Goal: Task Accomplishment & Management: Manage account settings

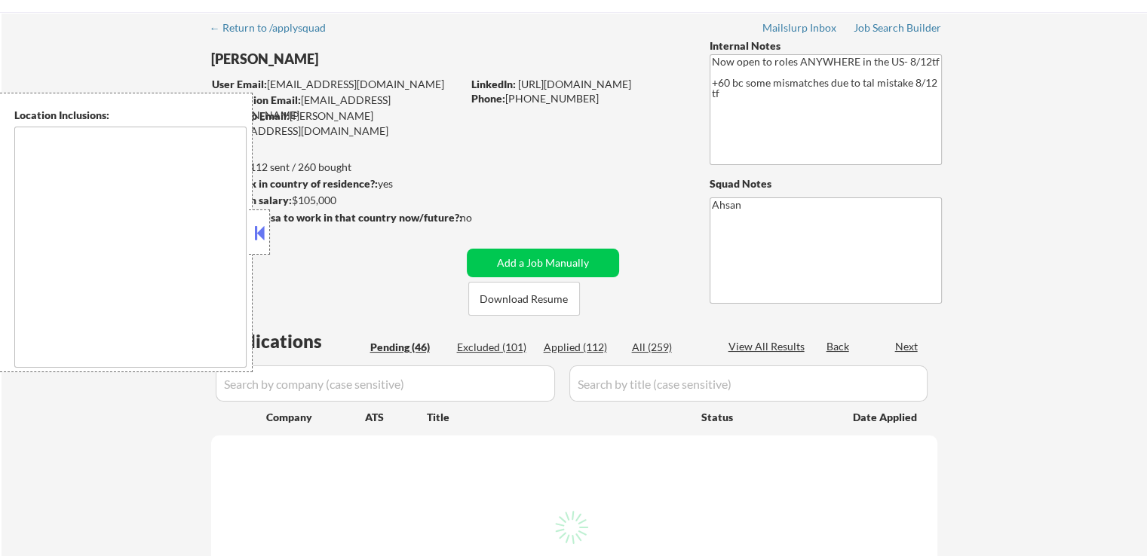
type textarea "country:[GEOGRAPHIC_DATA]"
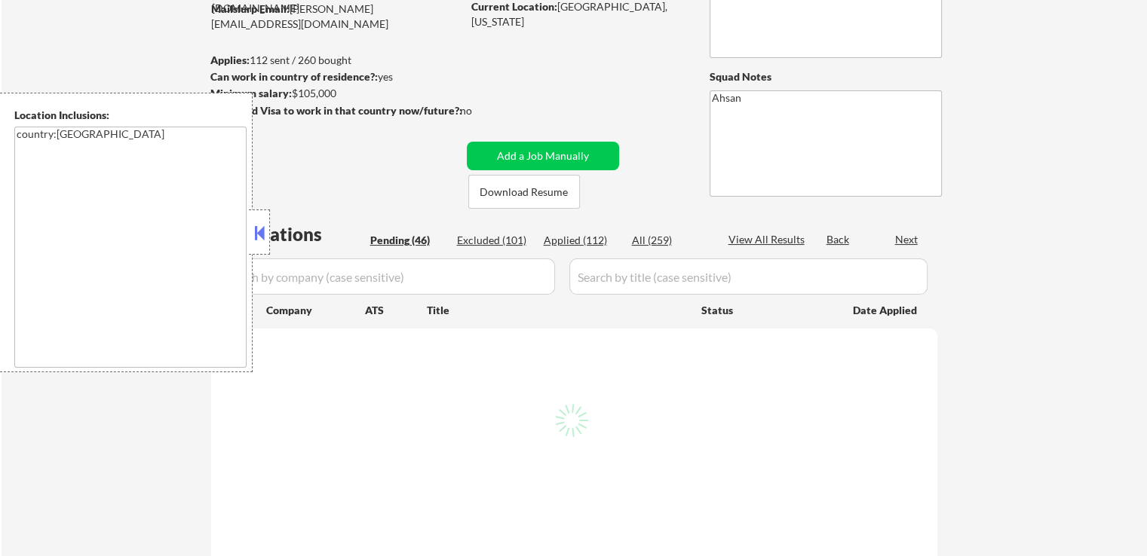
scroll to position [226, 0]
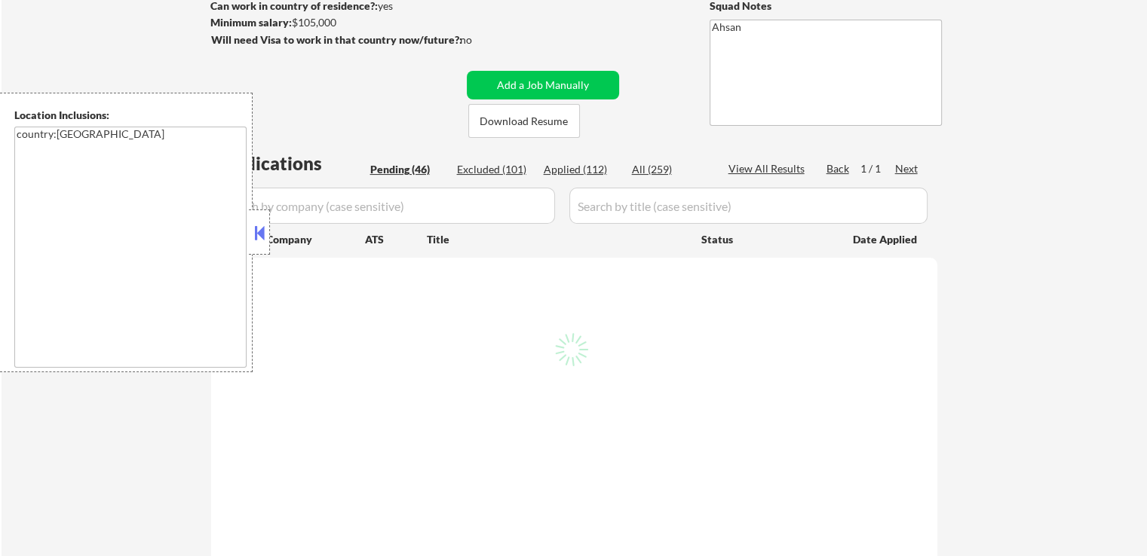
select select ""pending""
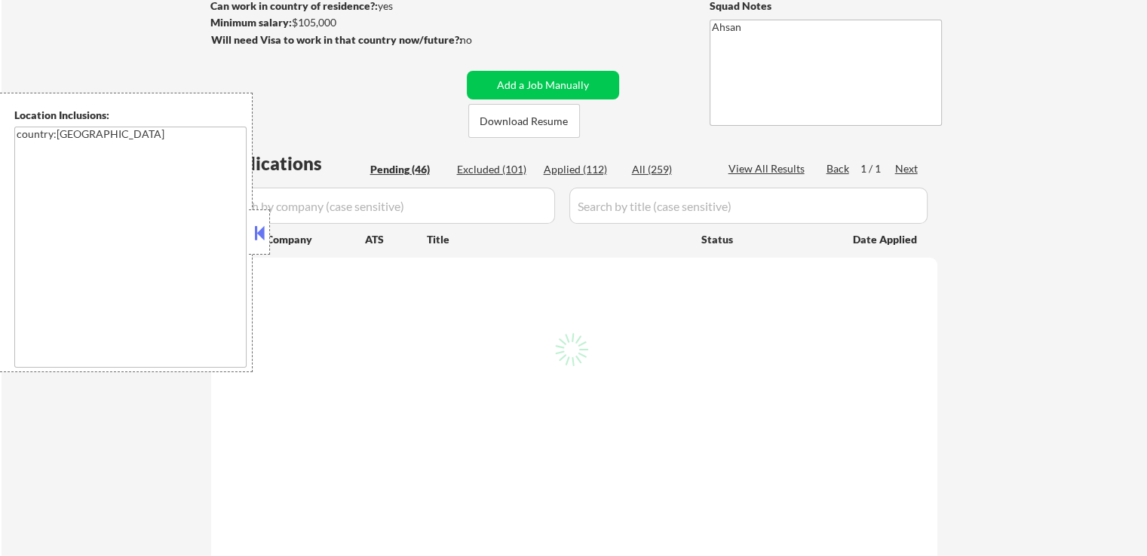
select select ""pending""
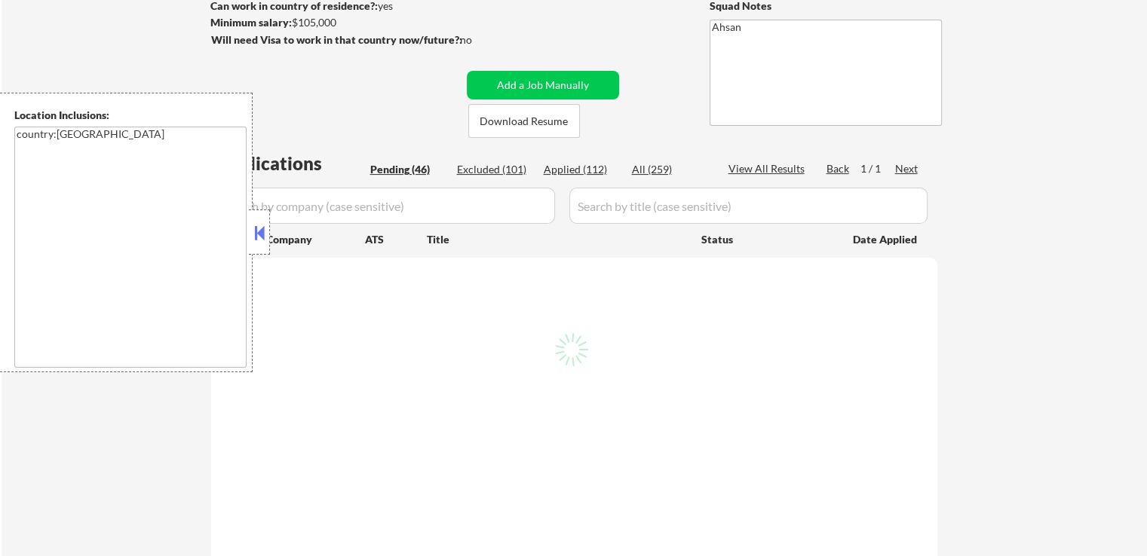
select select ""pending""
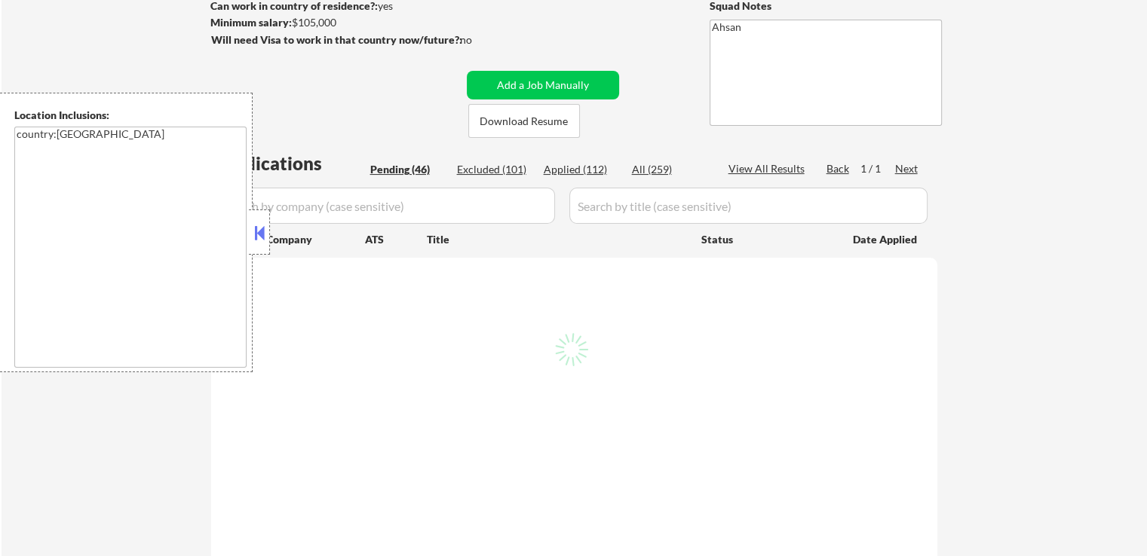
select select ""pending""
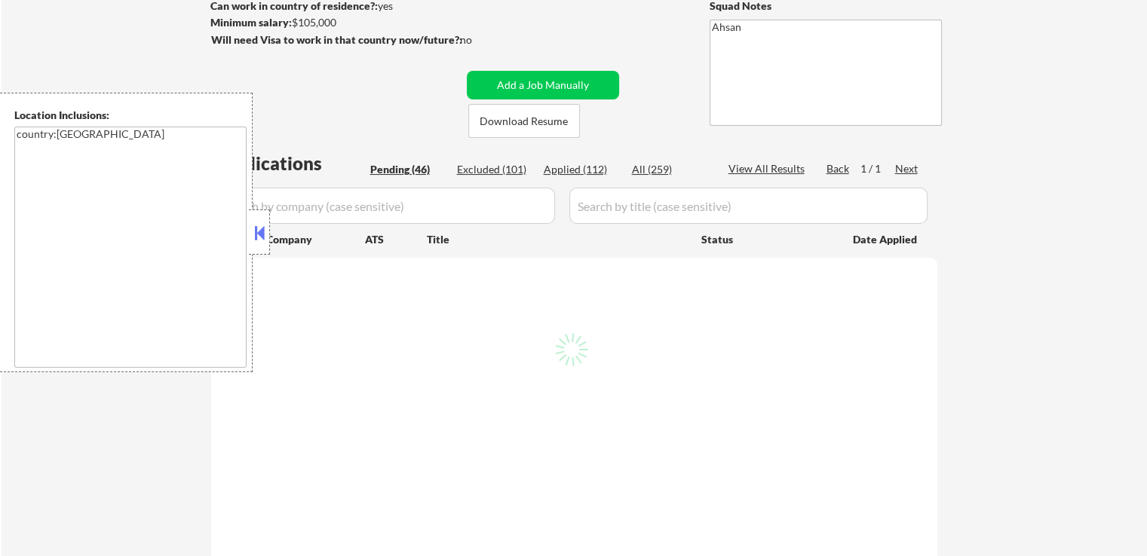
select select ""pending""
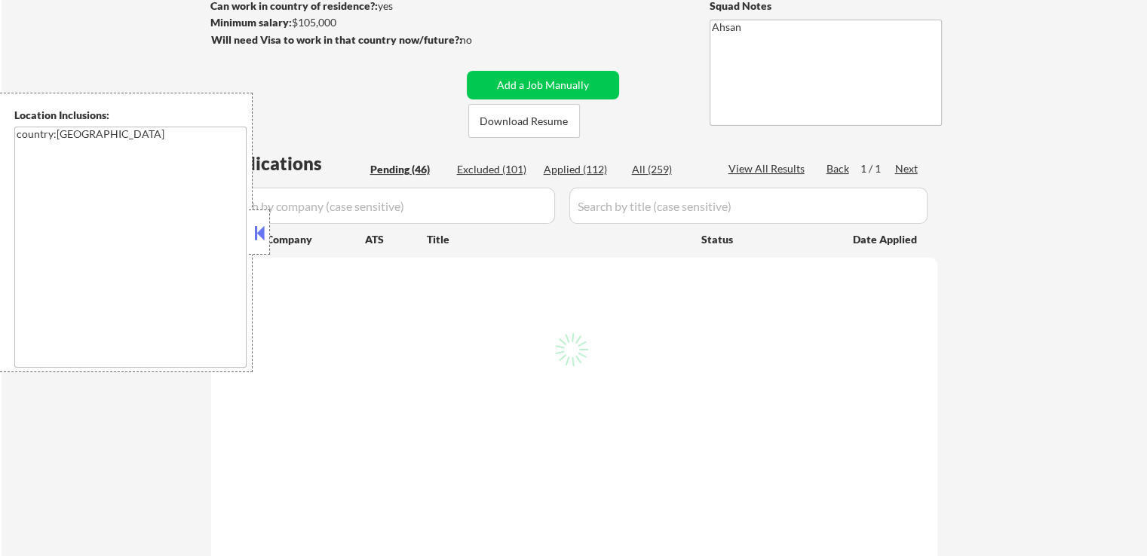
select select ""pending""
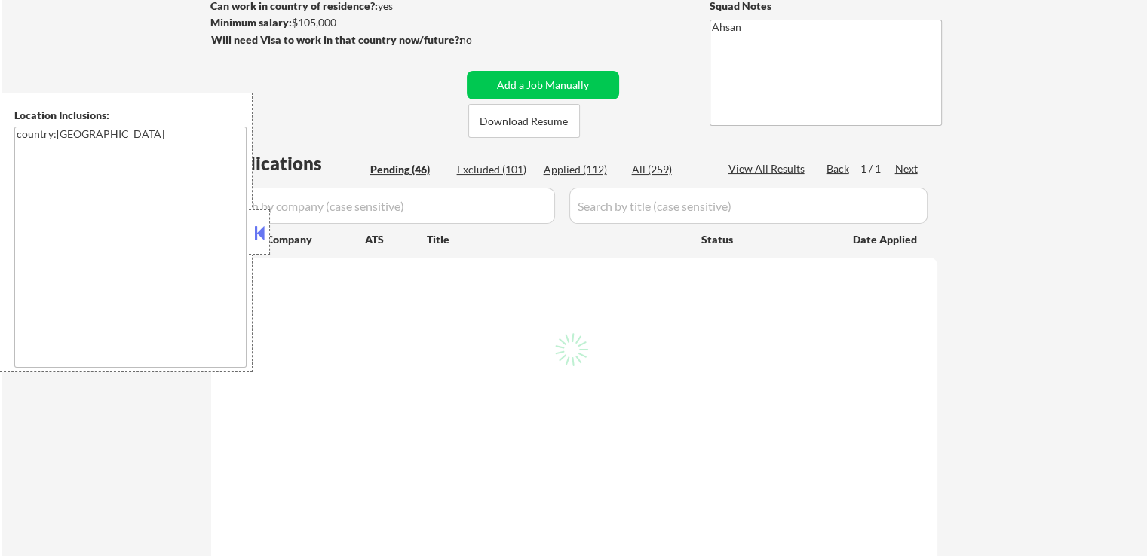
select select ""pending""
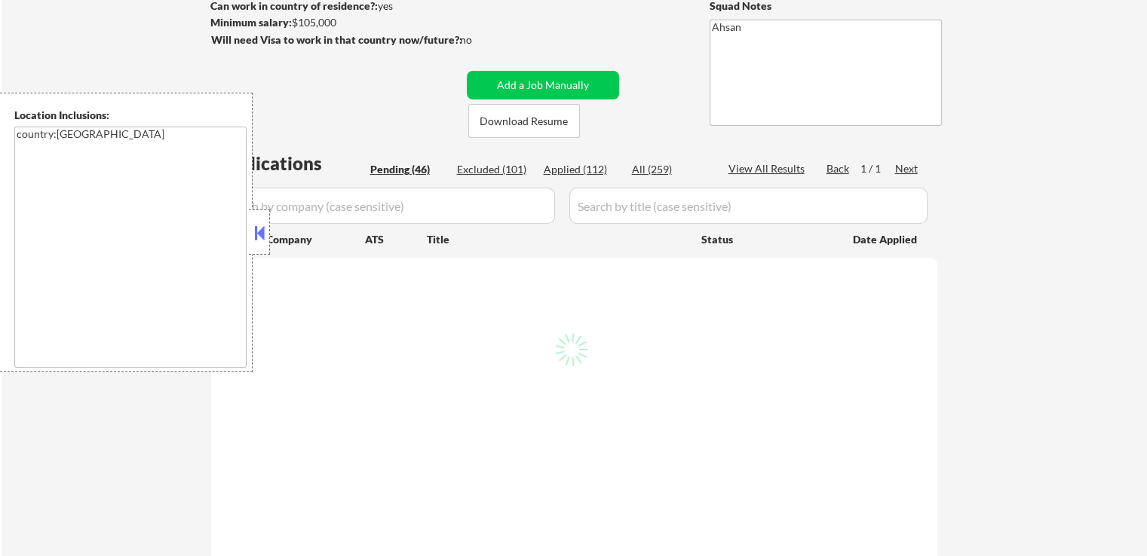
select select ""pending""
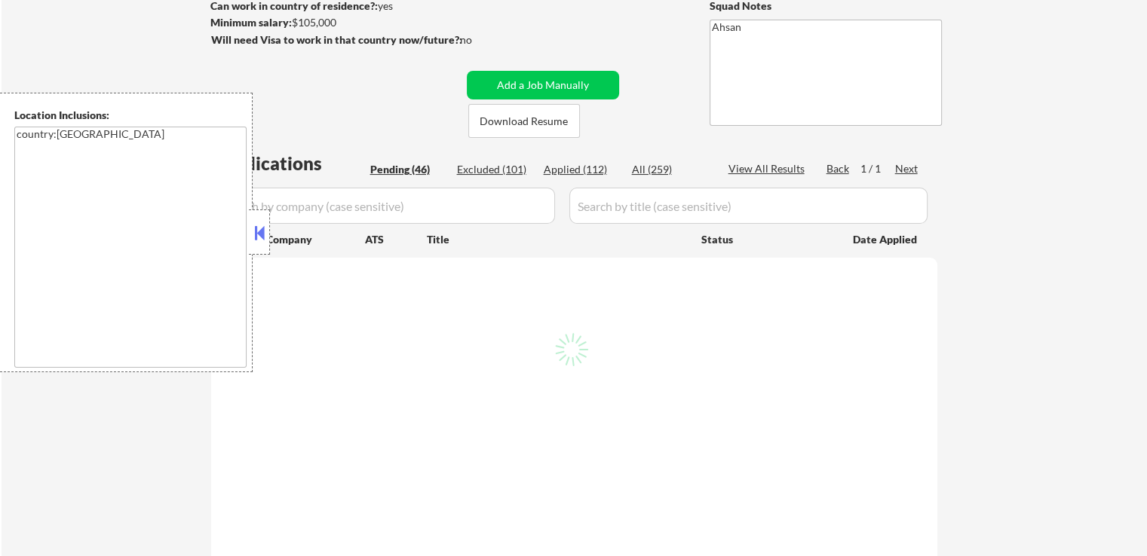
select select ""pending""
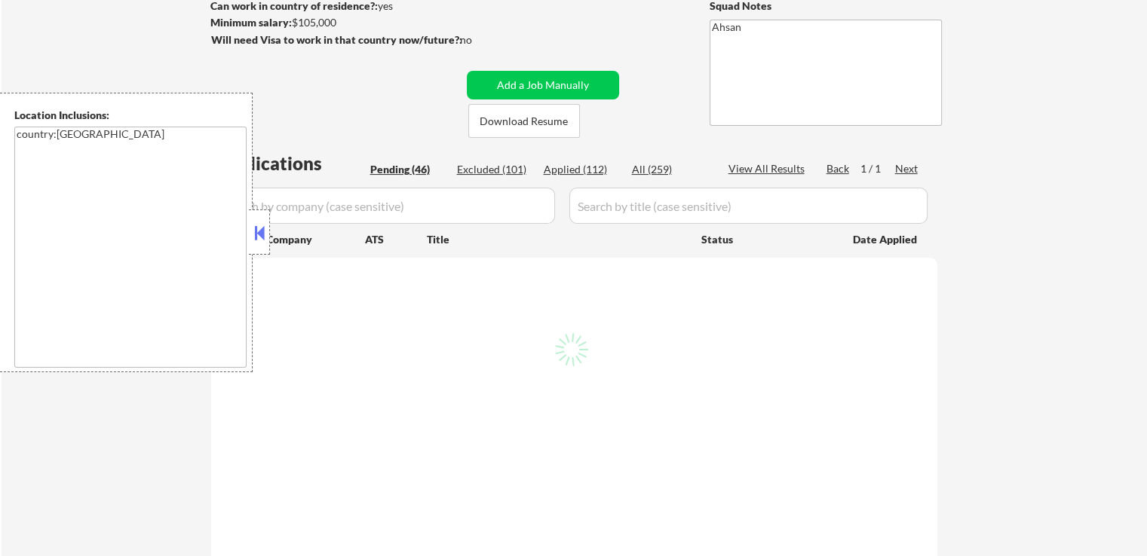
select select ""pending""
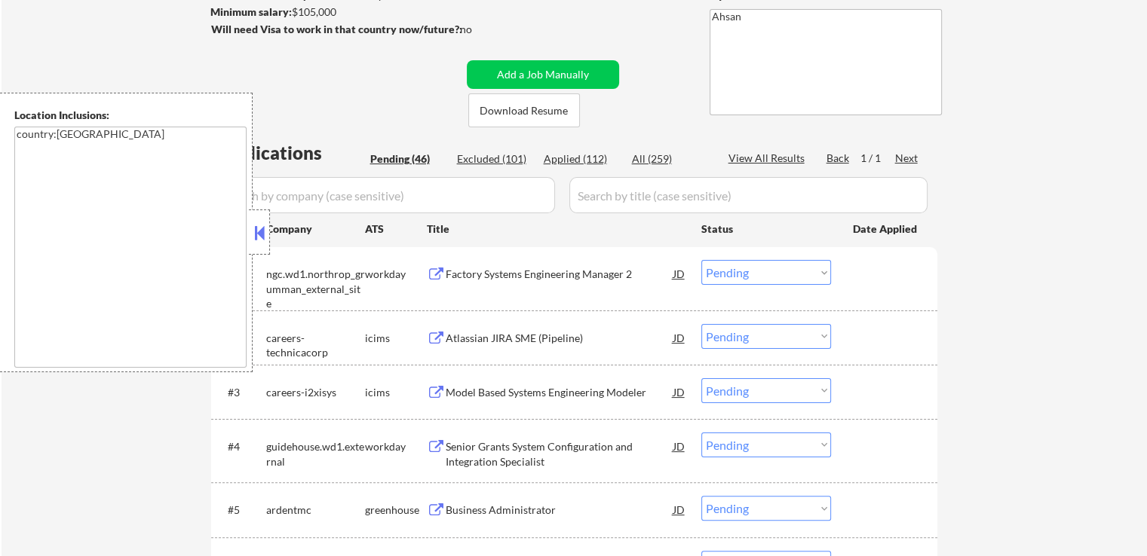
scroll to position [377, 0]
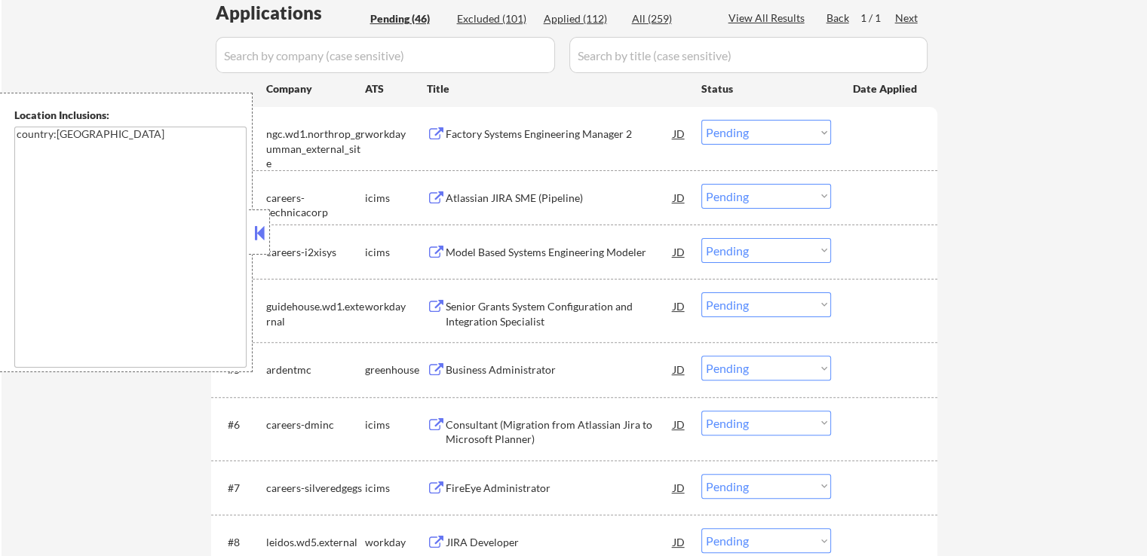
click at [449, 370] on div "Business Administrator" at bounding box center [560, 370] width 228 height 15
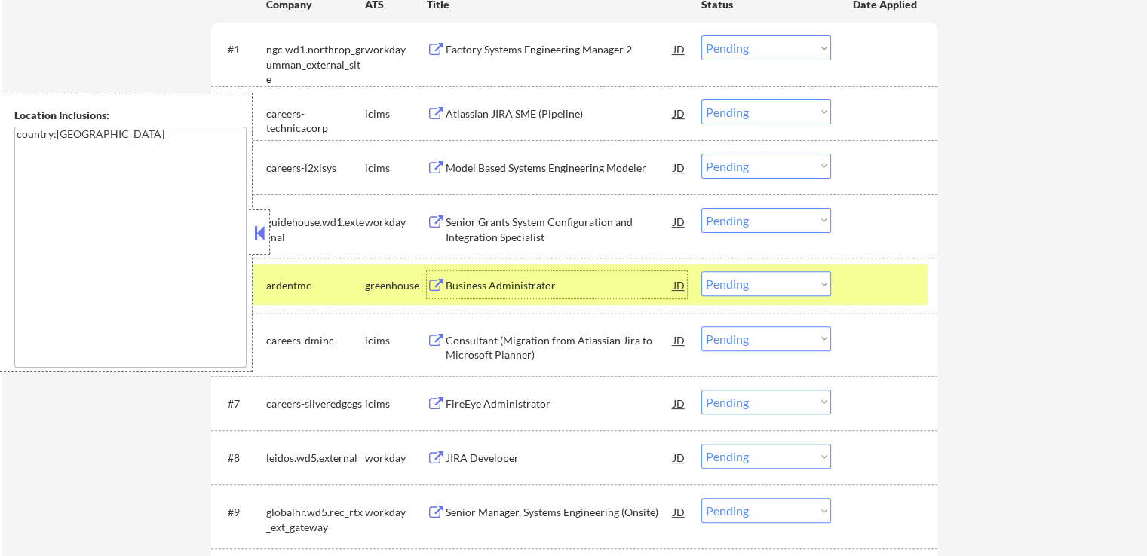
scroll to position [528, 0]
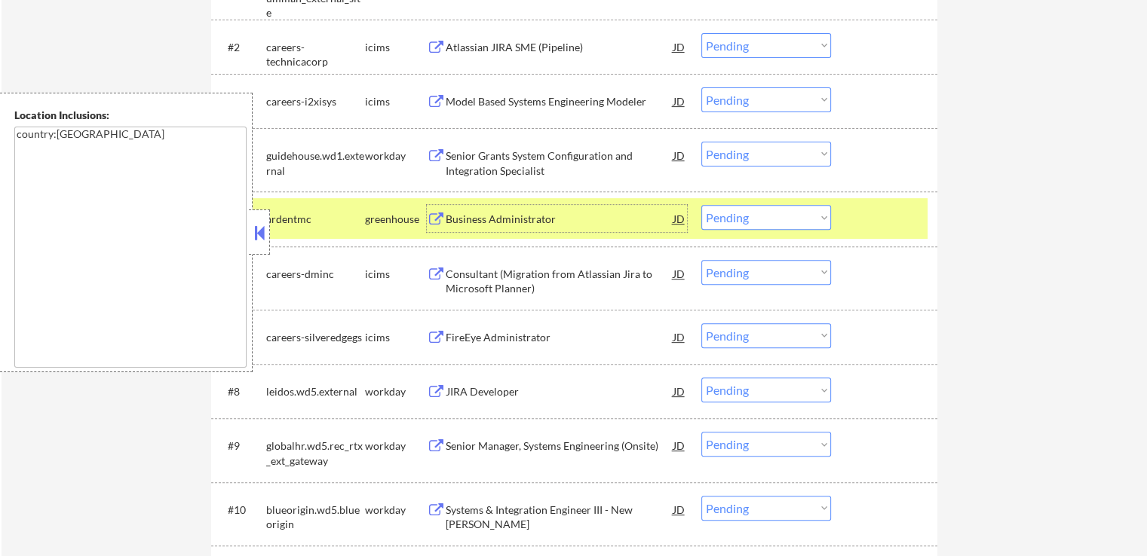
click at [761, 227] on select "Choose an option... Pending Applied Excluded (Questions) Excluded (Expired) Exc…" at bounding box center [766, 217] width 130 height 25
click at [701, 205] on select "Choose an option... Pending Applied Excluded (Questions) Excluded (Expired) Exc…" at bounding box center [766, 217] width 130 height 25
select select ""pending""
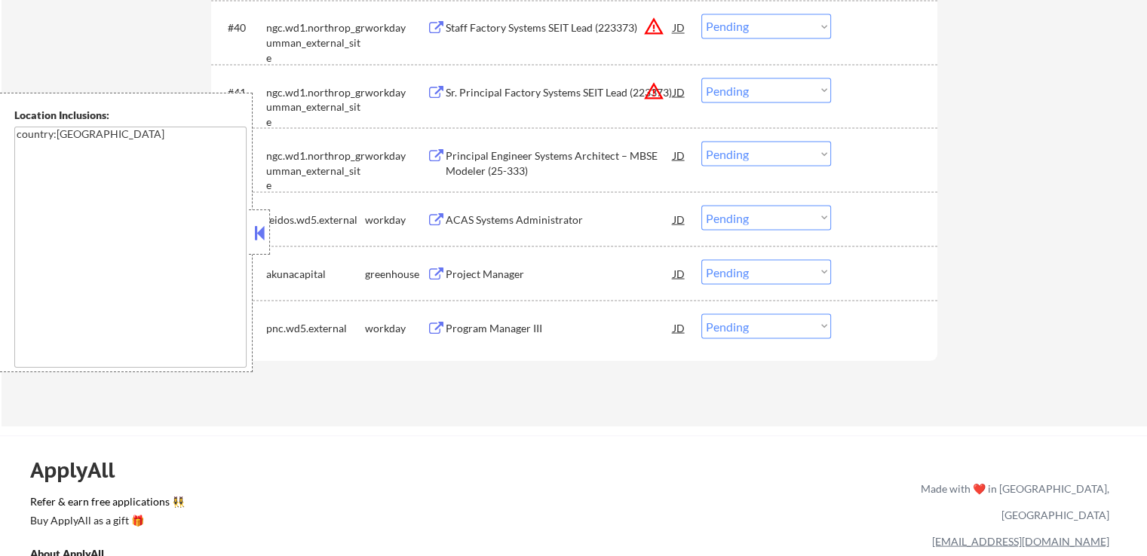
scroll to position [2865, 0]
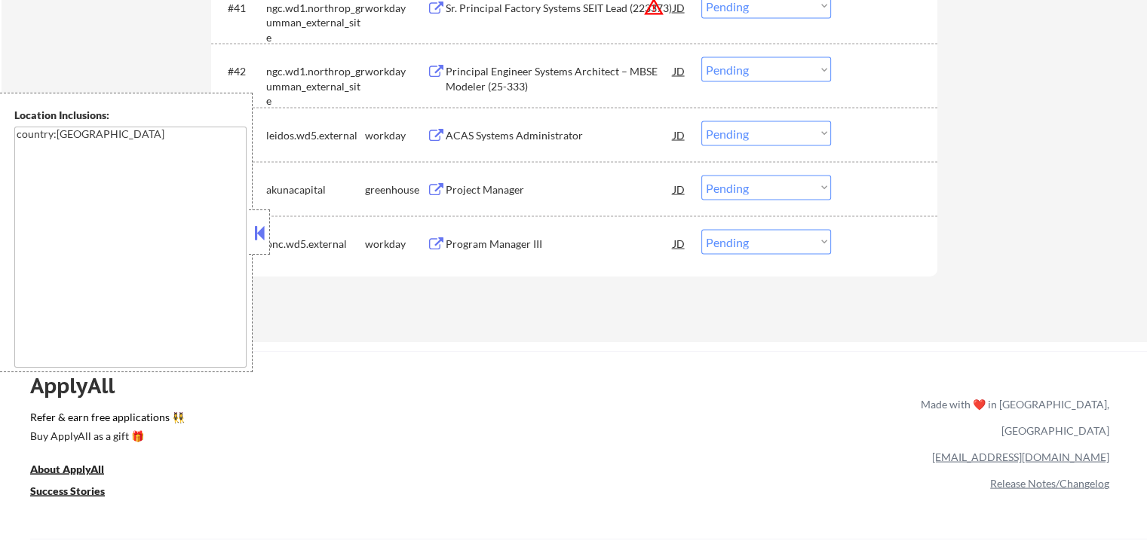
click at [458, 191] on div "Project Manager" at bounding box center [560, 189] width 228 height 15
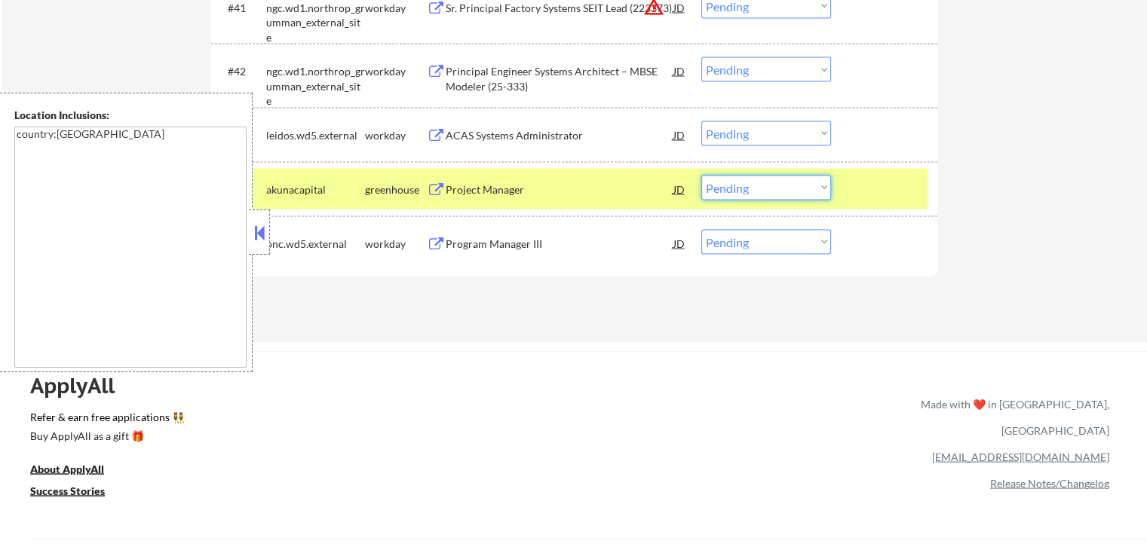
drag, startPoint x: 754, startPoint y: 179, endPoint x: 781, endPoint y: 196, distance: 31.8
click at [761, 179] on select "Choose an option... Pending Applied Excluded (Questions) Excluded (Expired) Exc…" at bounding box center [766, 187] width 130 height 25
click at [701, 175] on select "Choose an option... Pending Applied Excluded (Questions) Excluded (Expired) Exc…" at bounding box center [766, 187] width 130 height 25
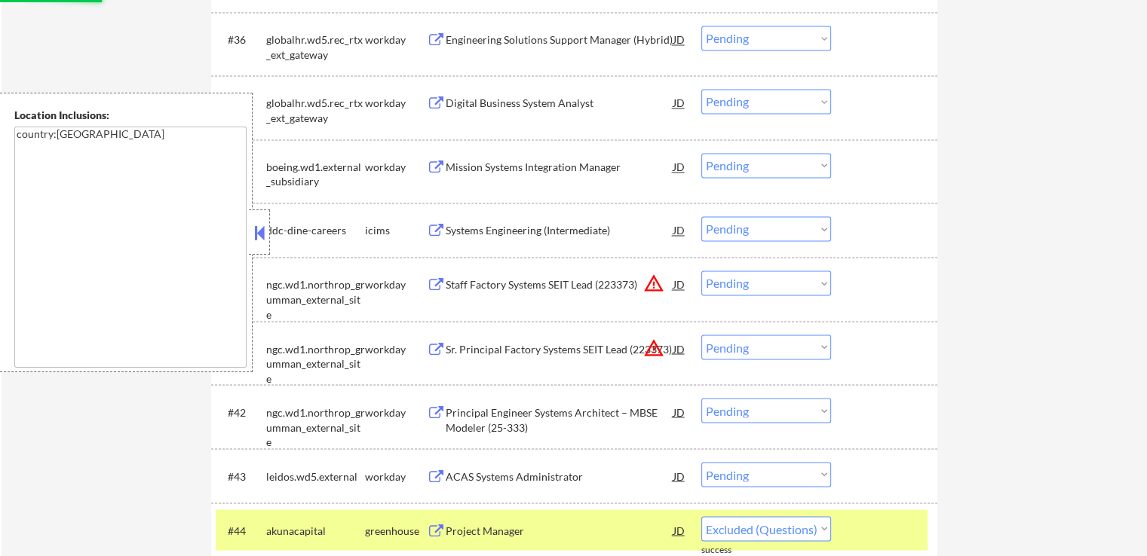
select select ""pending""
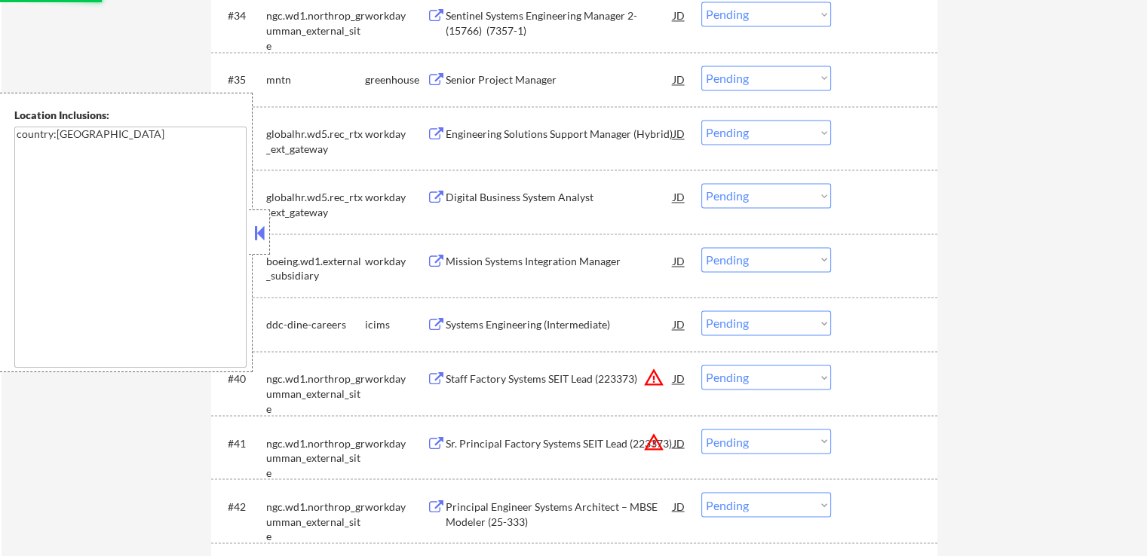
scroll to position [2412, 0]
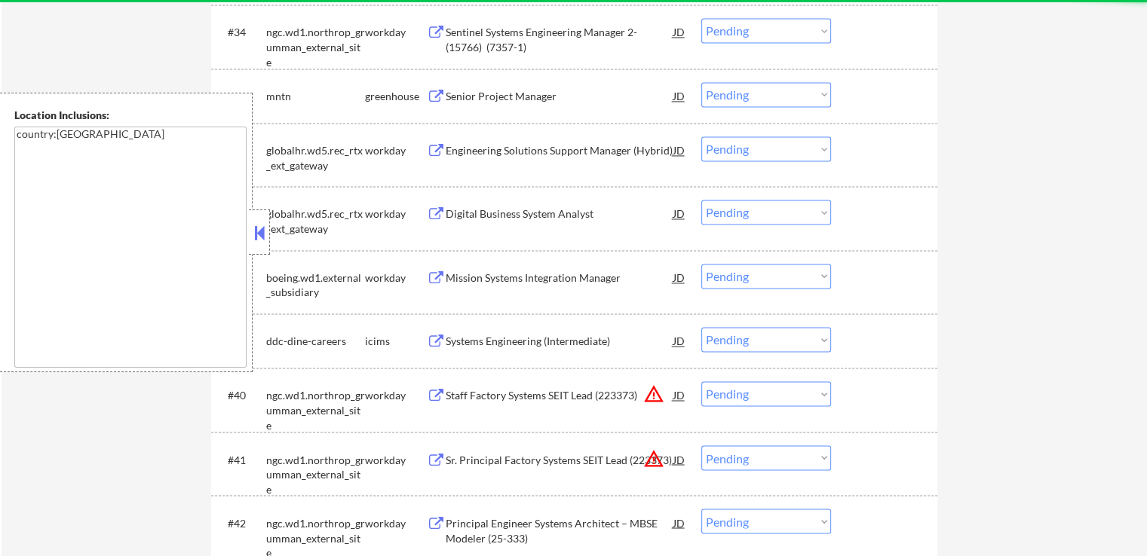
click at [467, 91] on div "Senior Project Manager" at bounding box center [560, 96] width 228 height 15
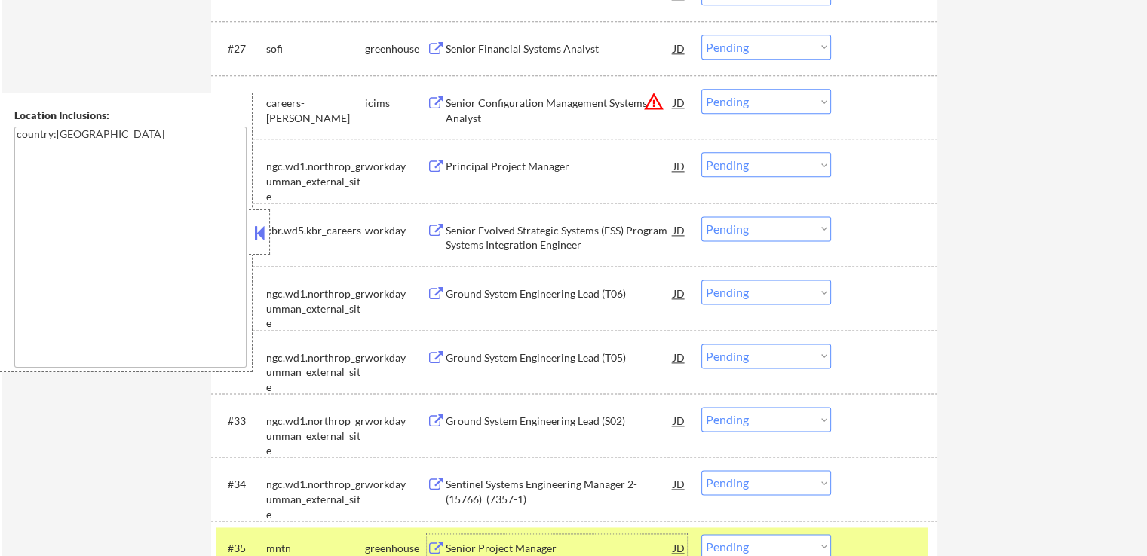
scroll to position [1809, 0]
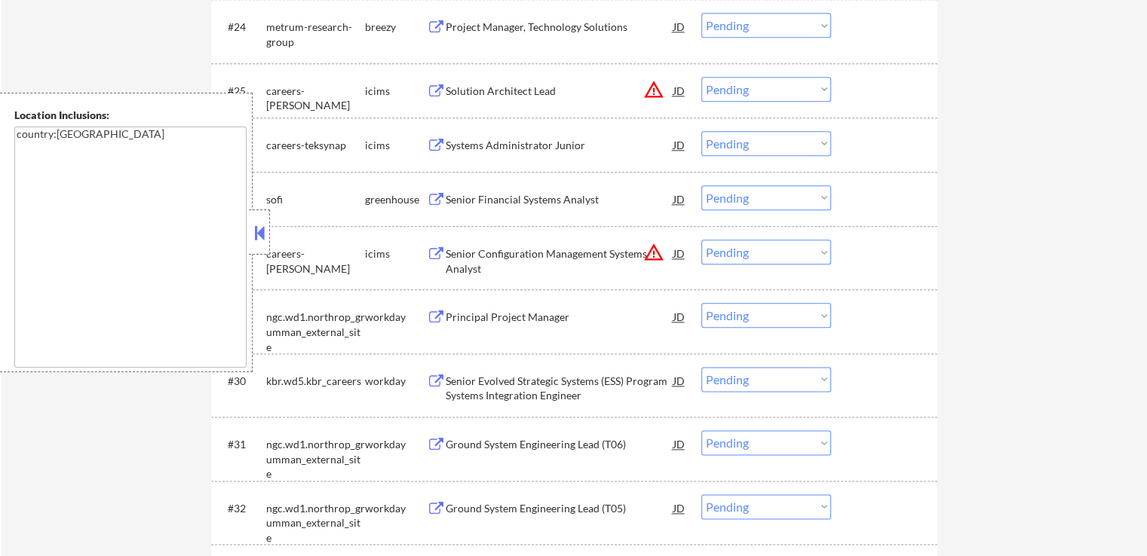
drag, startPoint x: 751, startPoint y: 203, endPoint x: 759, endPoint y: 206, distance: 8.8
click at [752, 203] on select "Choose an option... Pending Applied Excluded (Questions) Excluded (Expired) Exc…" at bounding box center [766, 197] width 130 height 25
click at [701, 185] on select "Choose an option... Pending Applied Excluded (Questions) Excluded (Expired) Exc…" at bounding box center [766, 197] width 130 height 25
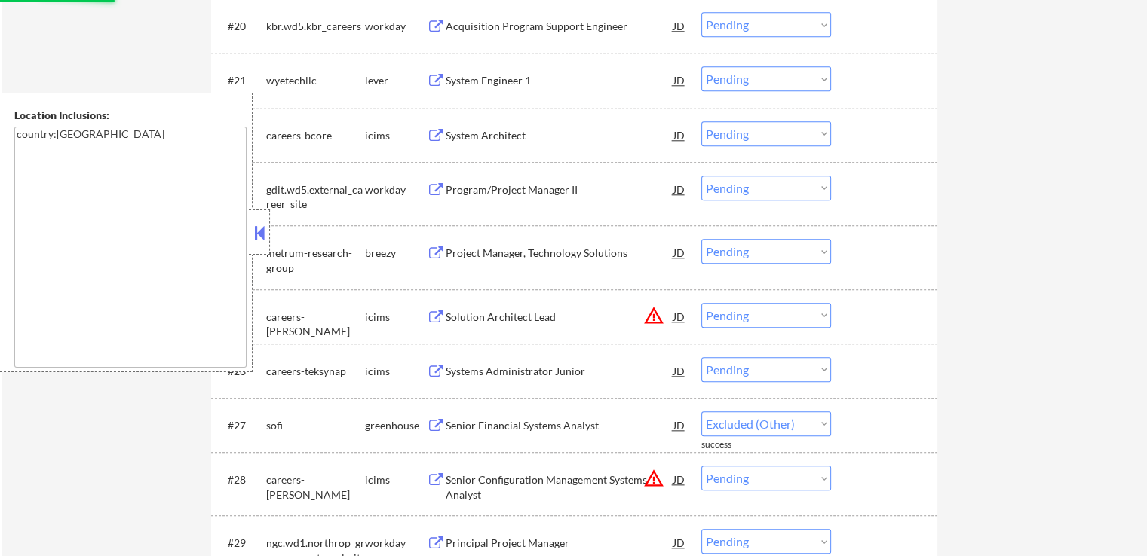
select select ""pending""
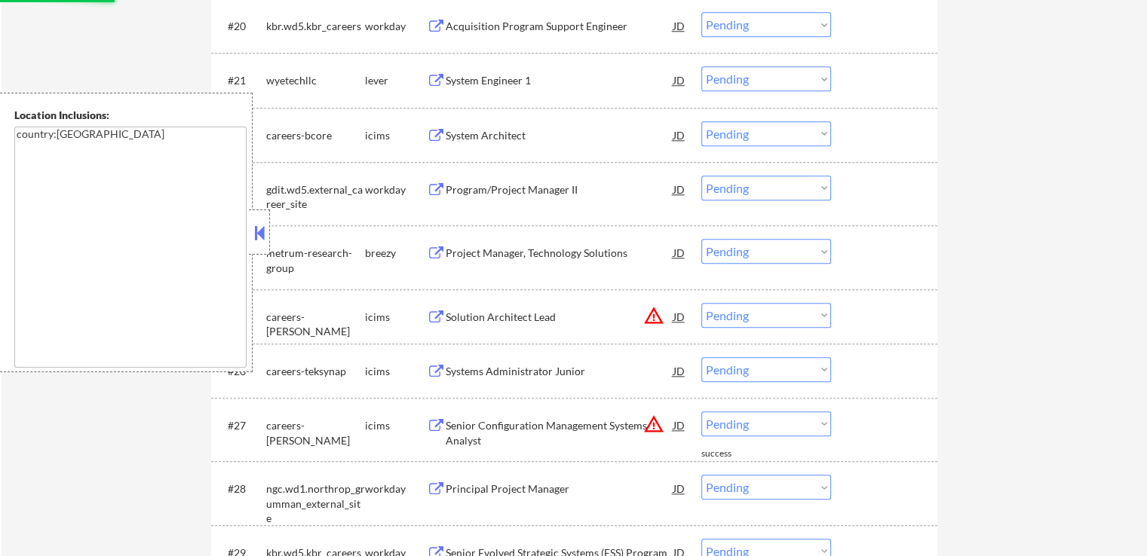
click at [482, 252] on div "Project Manager, Technology Solutions" at bounding box center [560, 253] width 228 height 15
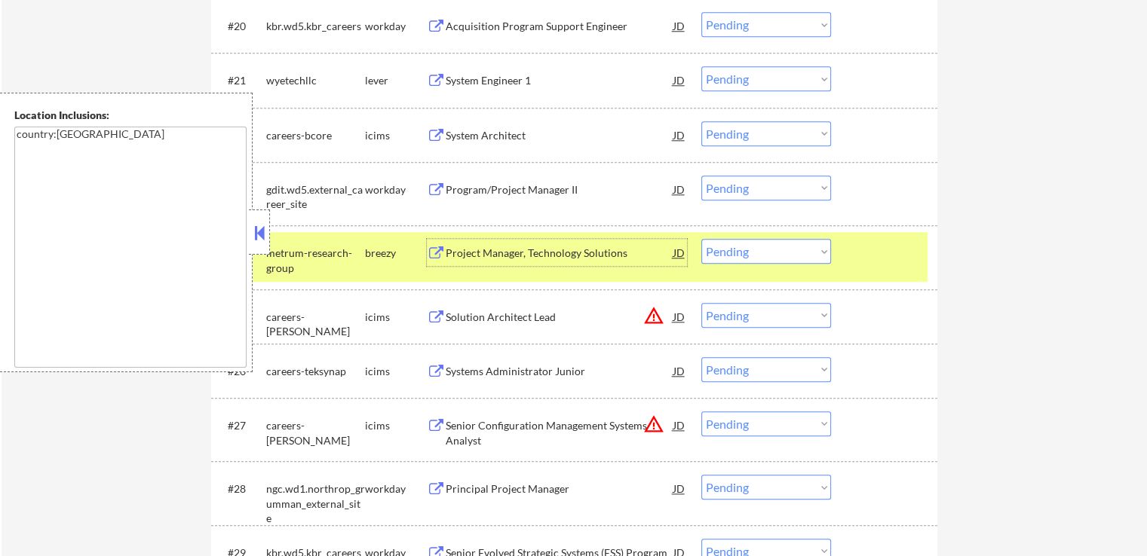
click at [470, 81] on div "System Engineer 1" at bounding box center [560, 80] width 228 height 15
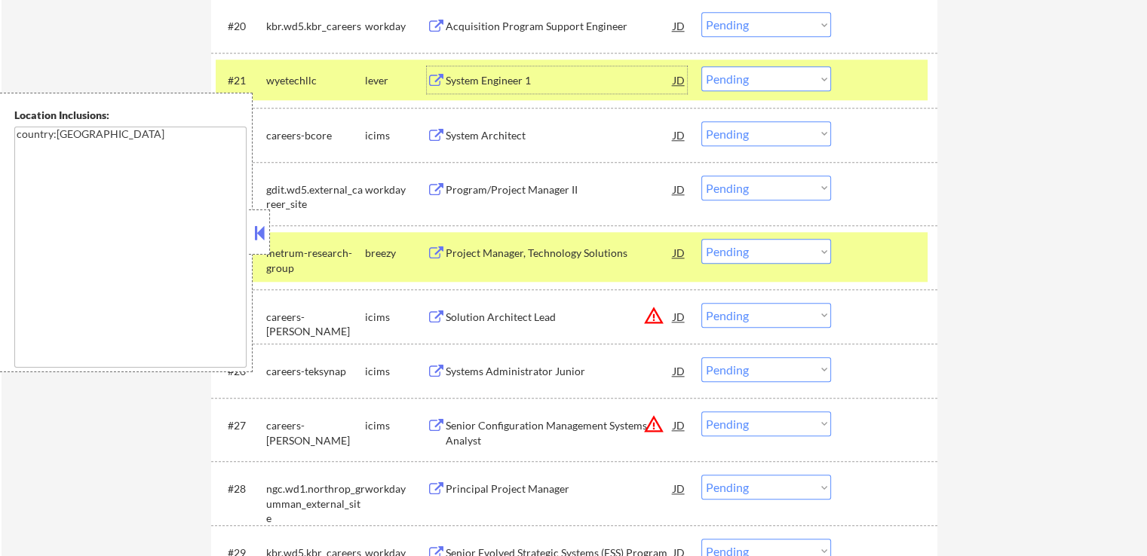
click at [764, 82] on select "Choose an option... Pending Applied Excluded (Questions) Excluded (Expired) Exc…" at bounding box center [766, 78] width 130 height 25
select select ""excluded__expired_""
click at [701, 66] on select "Choose an option... Pending Applied Excluded (Questions) Excluded (Expired) Exc…" at bounding box center [766, 78] width 130 height 25
drag, startPoint x: 710, startPoint y: 250, endPoint x: 738, endPoint y: 263, distance: 30.7
click at [712, 250] on select "Choose an option... Pending Applied Excluded (Questions) Excluded (Expired) Exc…" at bounding box center [766, 251] width 130 height 25
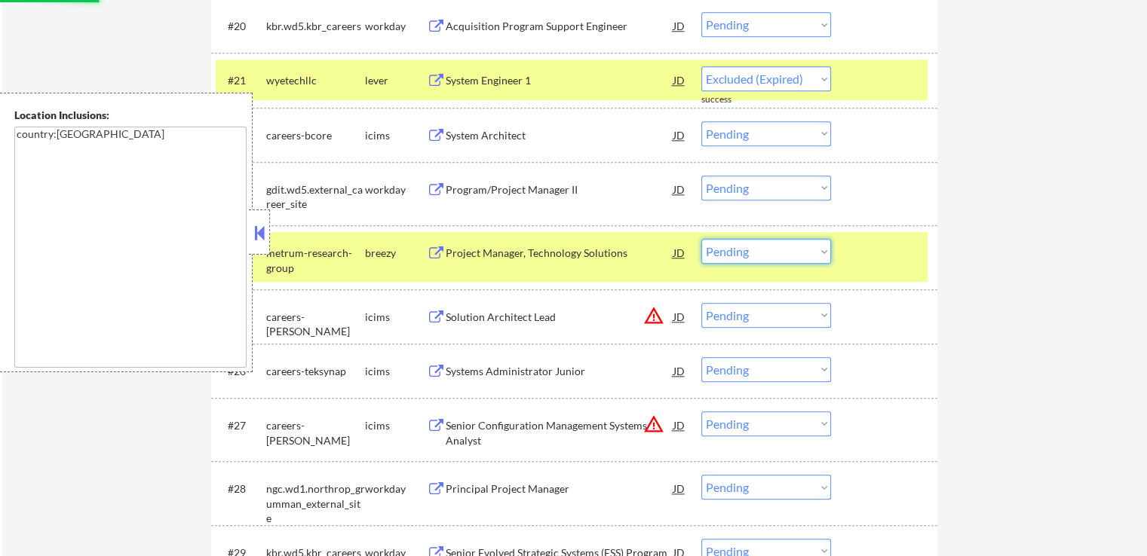
select select ""excluded__expired_""
click at [701, 239] on select "Choose an option... Pending Applied Excluded (Questions) Excluded (Expired) Exc…" at bounding box center [766, 251] width 130 height 25
select select ""pending""
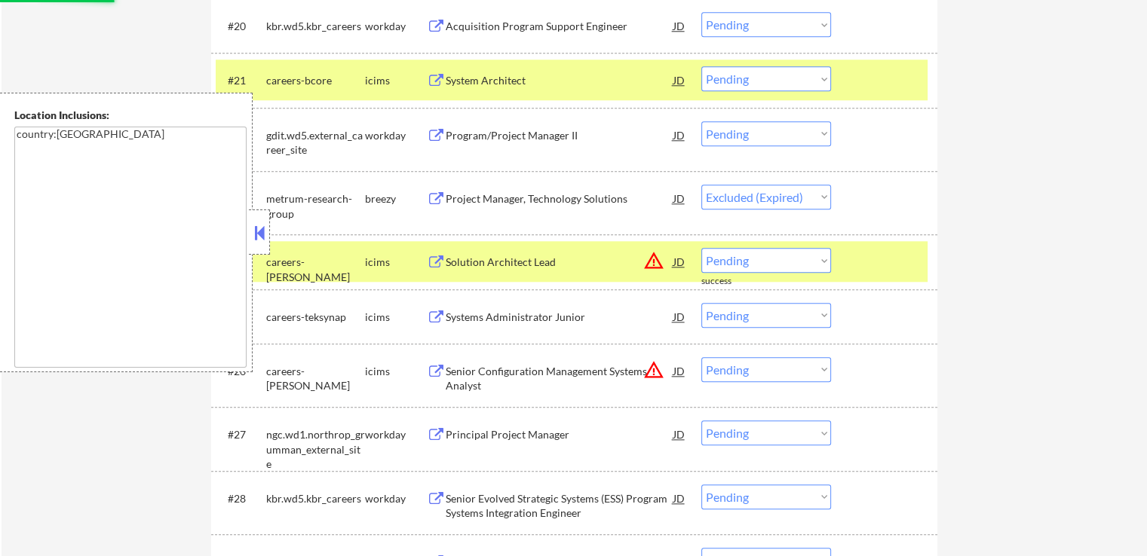
select select ""pending""
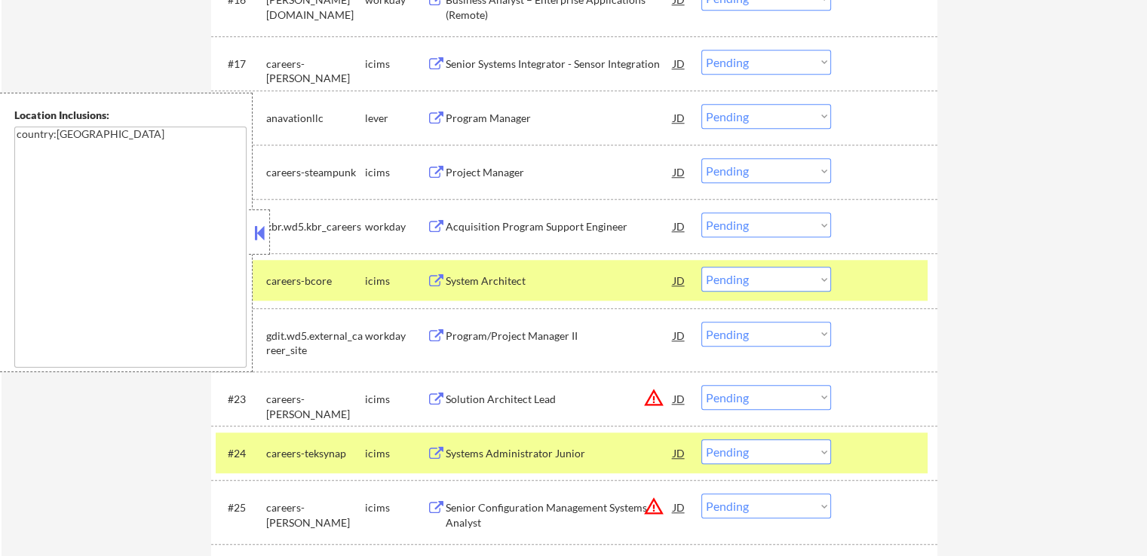
scroll to position [1357, 0]
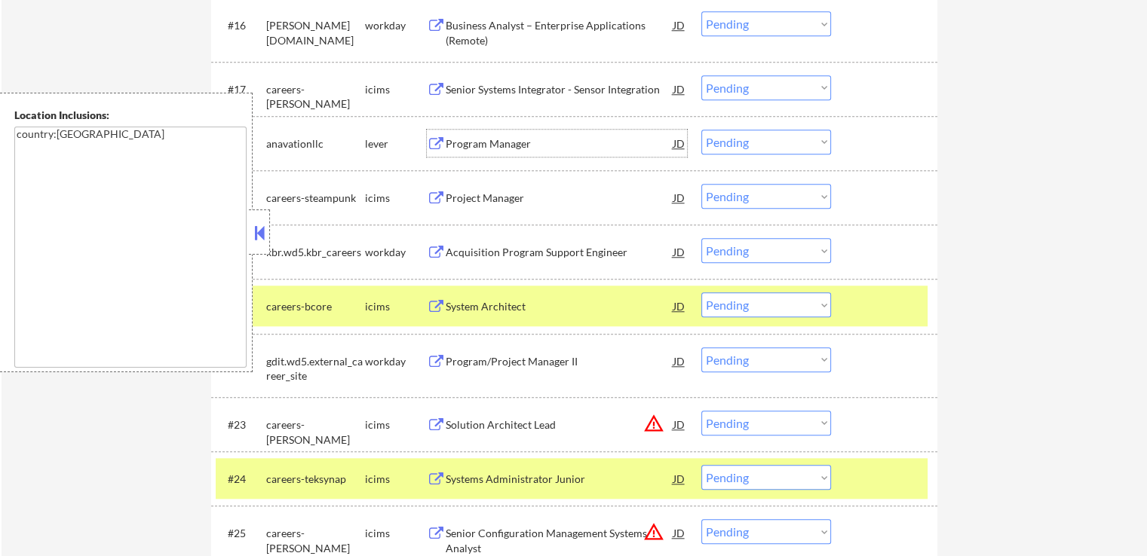
click at [510, 133] on div "Program Manager" at bounding box center [560, 143] width 228 height 27
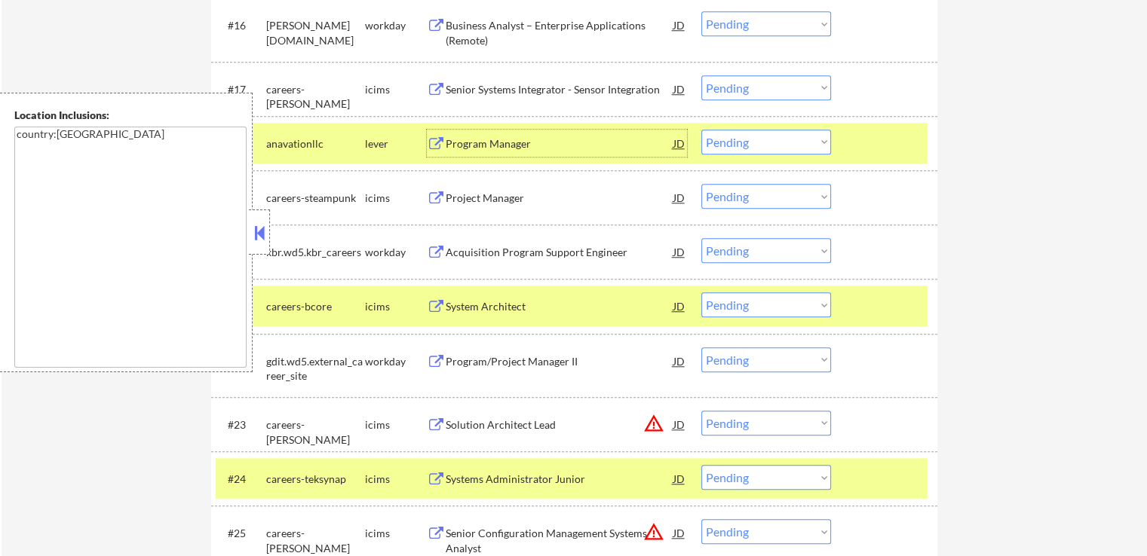
drag, startPoint x: 772, startPoint y: 145, endPoint x: 775, endPoint y: 152, distance: 8.1
click at [772, 145] on select "Choose an option... Pending Applied Excluded (Questions) Excluded (Expired) Exc…" at bounding box center [766, 142] width 130 height 25
click at [701, 130] on select "Choose an option... Pending Applied Excluded (Questions) Excluded (Expired) Exc…" at bounding box center [766, 142] width 130 height 25
select select ""pending""
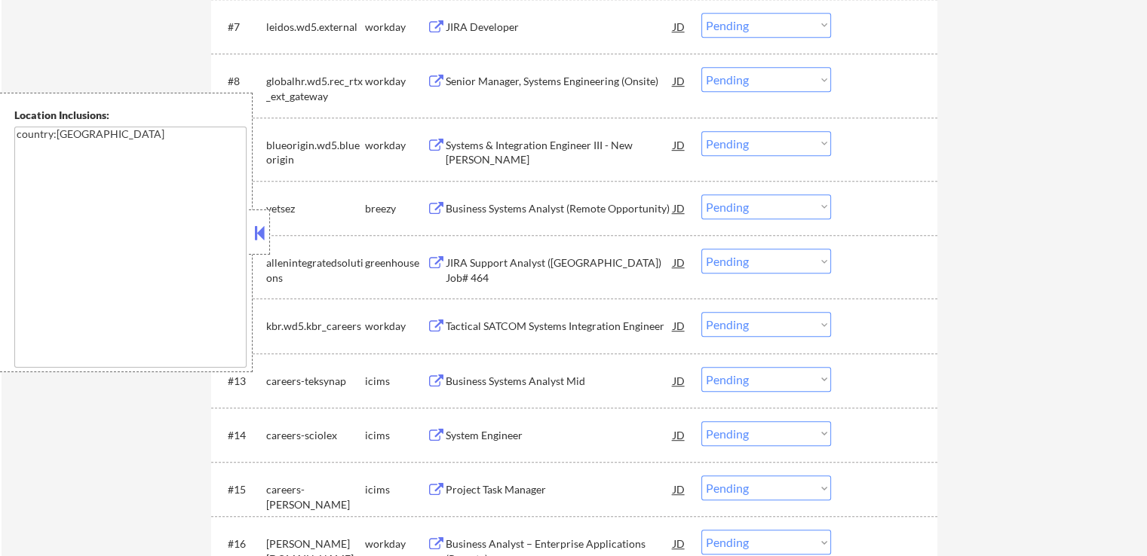
scroll to position [829, 0]
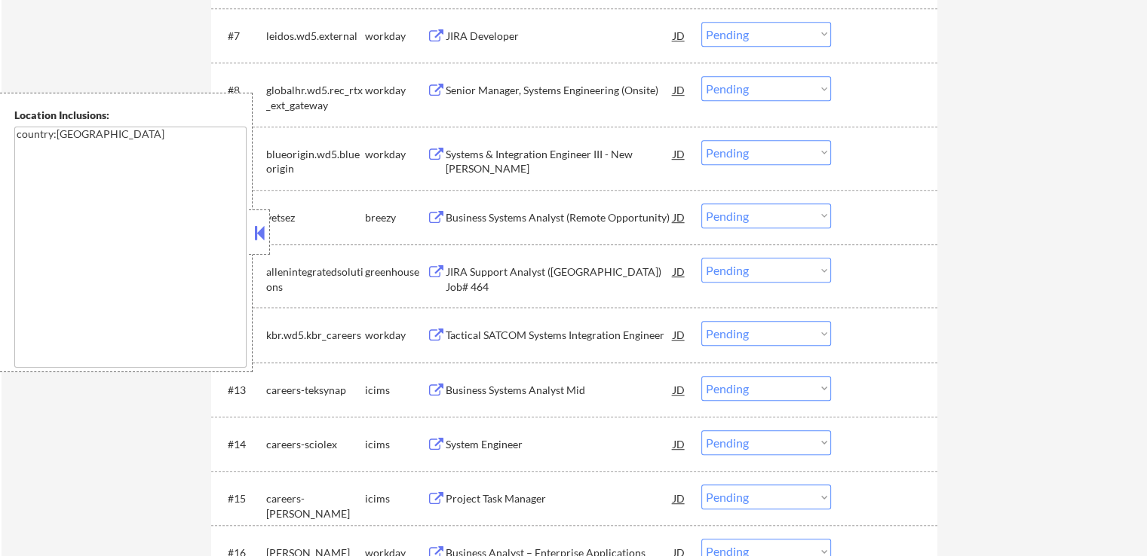
click at [532, 219] on div "Business Systems Analyst (Remote Opportunity)" at bounding box center [560, 217] width 228 height 15
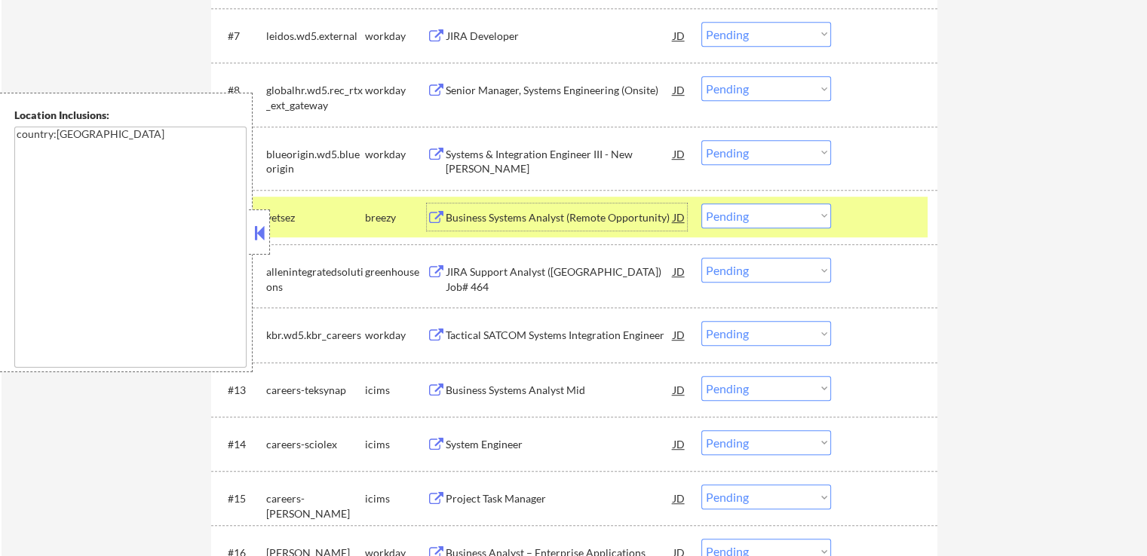
click at [786, 212] on select "Choose an option... Pending Applied Excluded (Questions) Excluded (Expired) Exc…" at bounding box center [766, 216] width 130 height 25
click at [701, 204] on select "Choose an option... Pending Applied Excluded (Questions) Excluded (Expired) Exc…" at bounding box center [766, 216] width 130 height 25
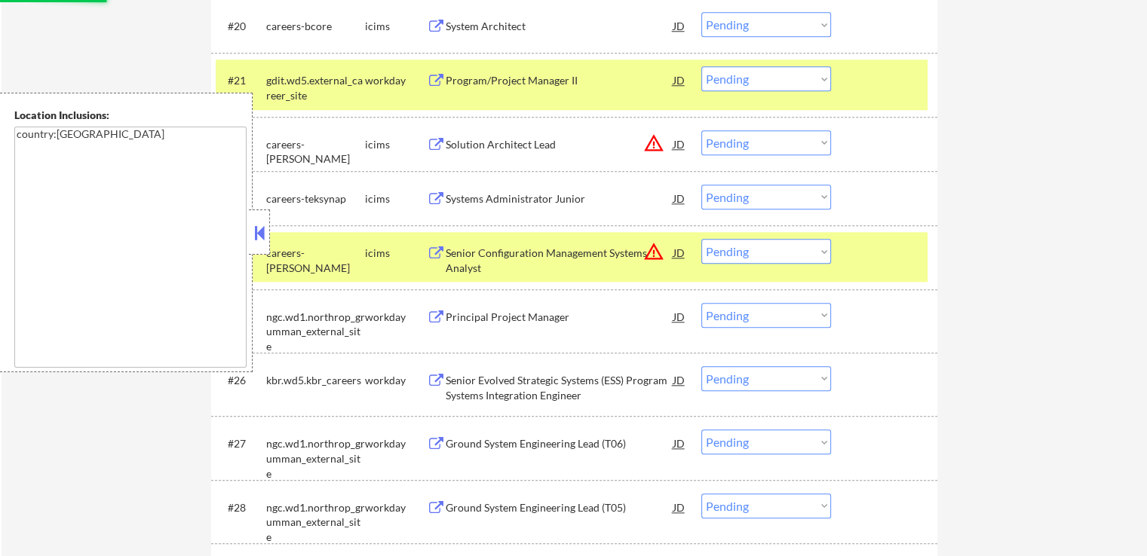
select select ""pending""
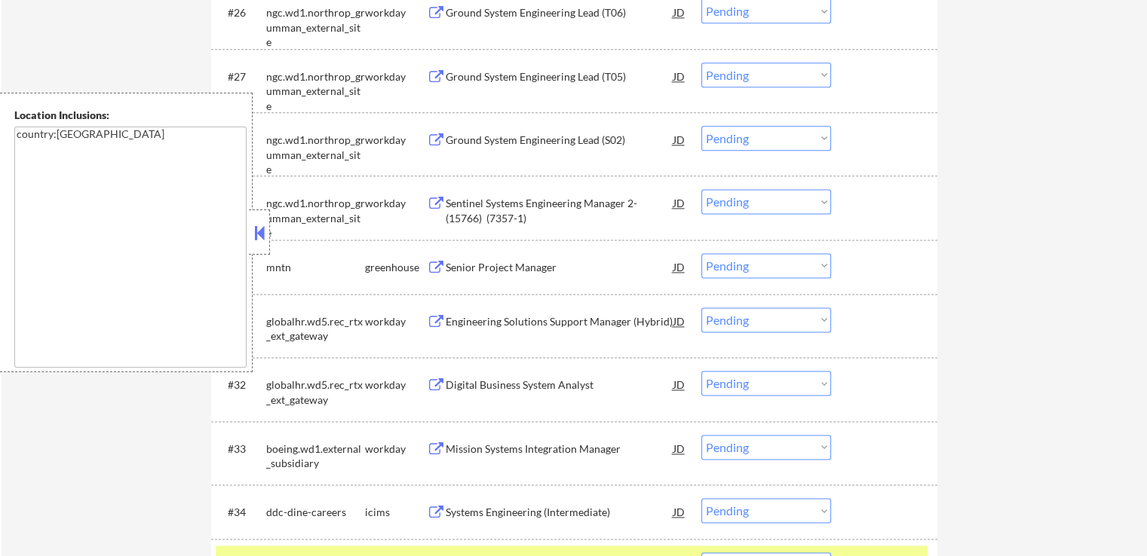
scroll to position [2036, 0]
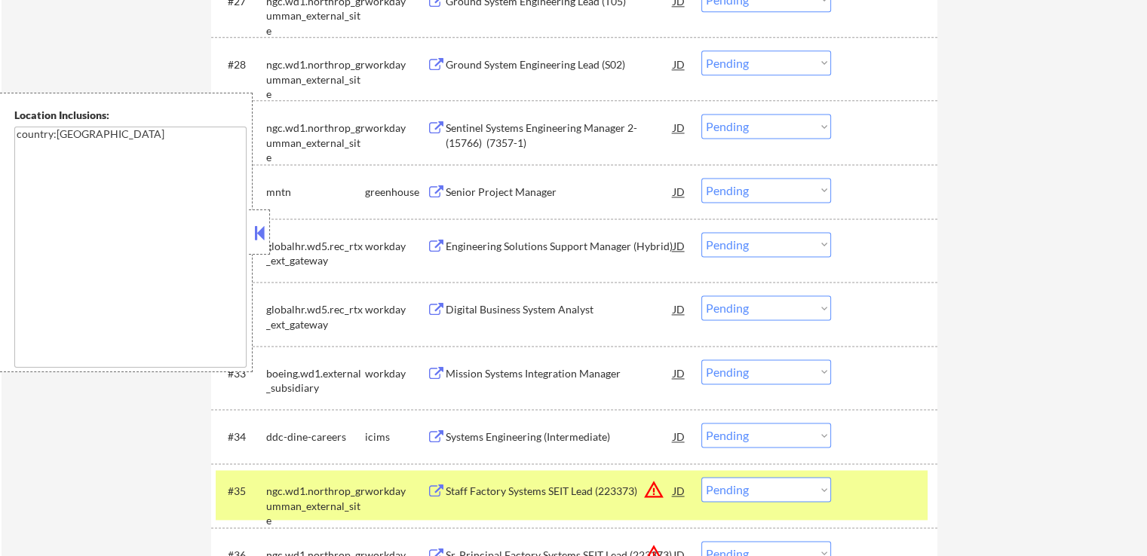
drag, startPoint x: 764, startPoint y: 188, endPoint x: 775, endPoint y: 201, distance: 17.2
click at [766, 188] on select "Choose an option... Pending Applied Excluded (Questions) Excluded (Expired) Exc…" at bounding box center [766, 190] width 130 height 25
click at [701, 178] on select "Choose an option... Pending Applied Excluded (Questions) Excluded (Expired) Exc…" at bounding box center [766, 190] width 130 height 25
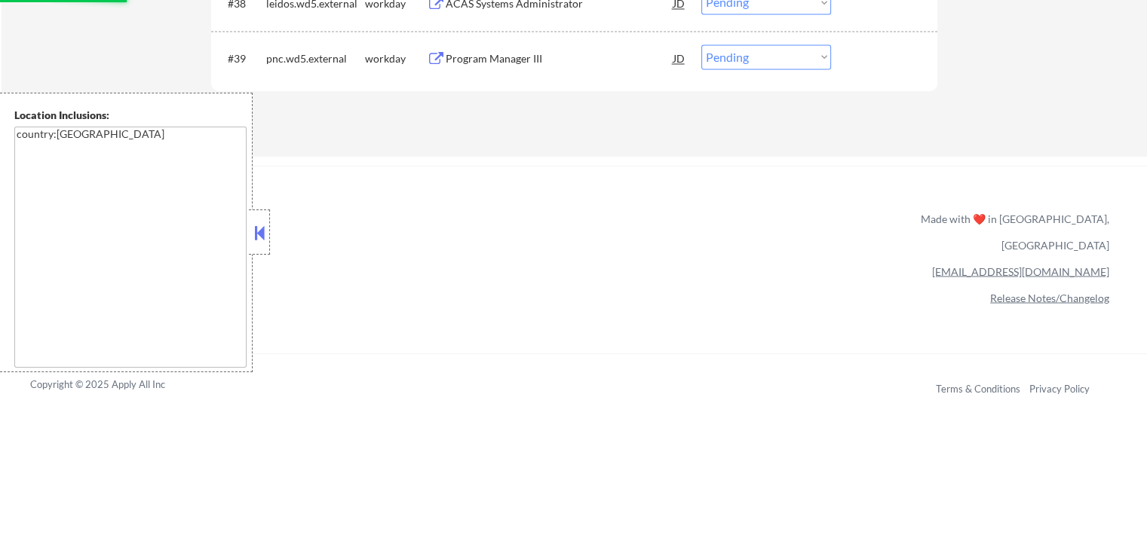
select select ""pending""
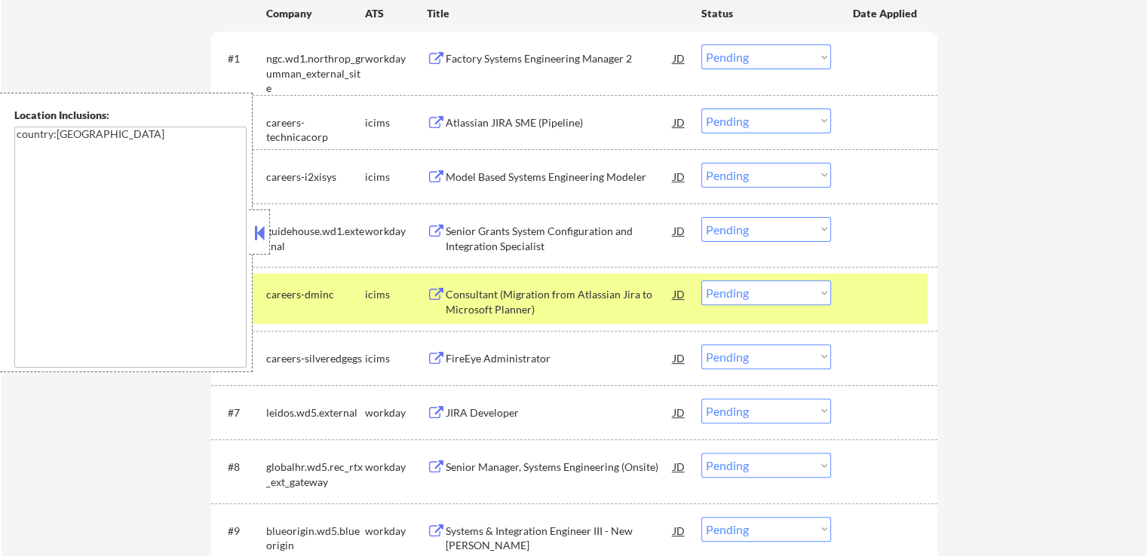
scroll to position [528, 0]
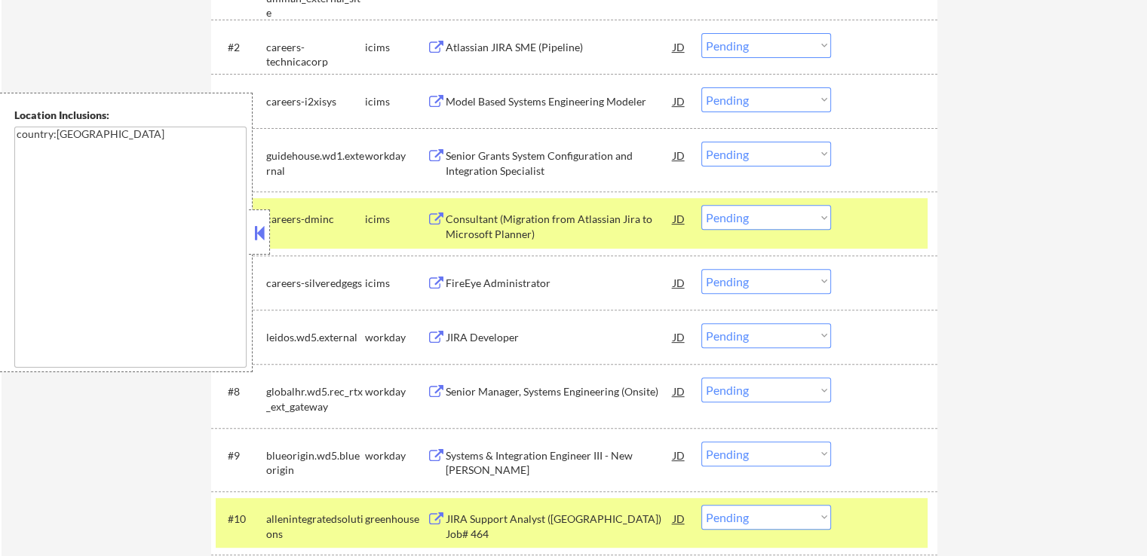
click at [488, 161] on div "Senior Grants System Configuration and Integration Specialist" at bounding box center [560, 163] width 228 height 29
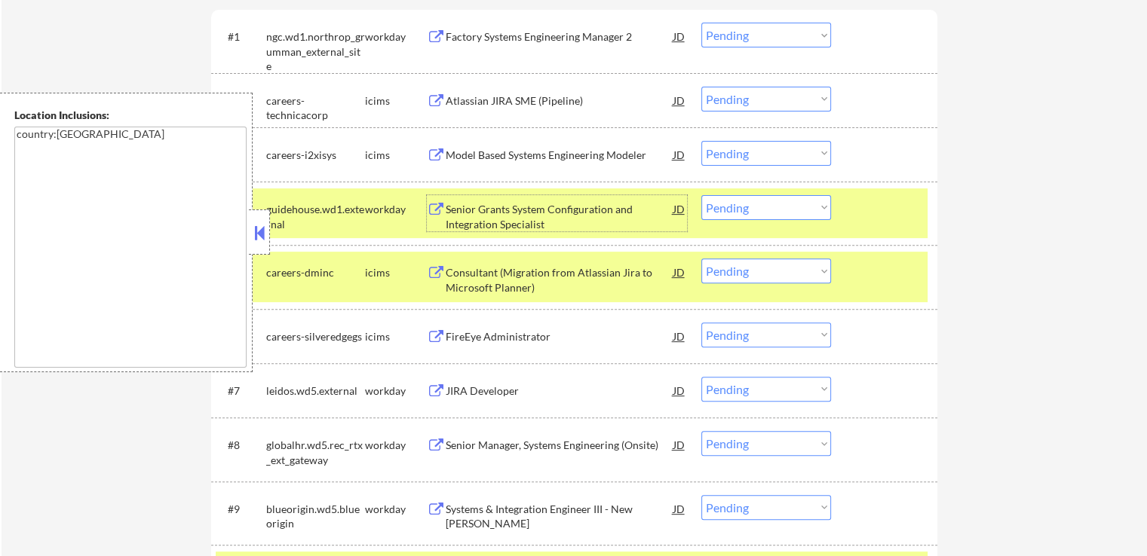
scroll to position [452, 0]
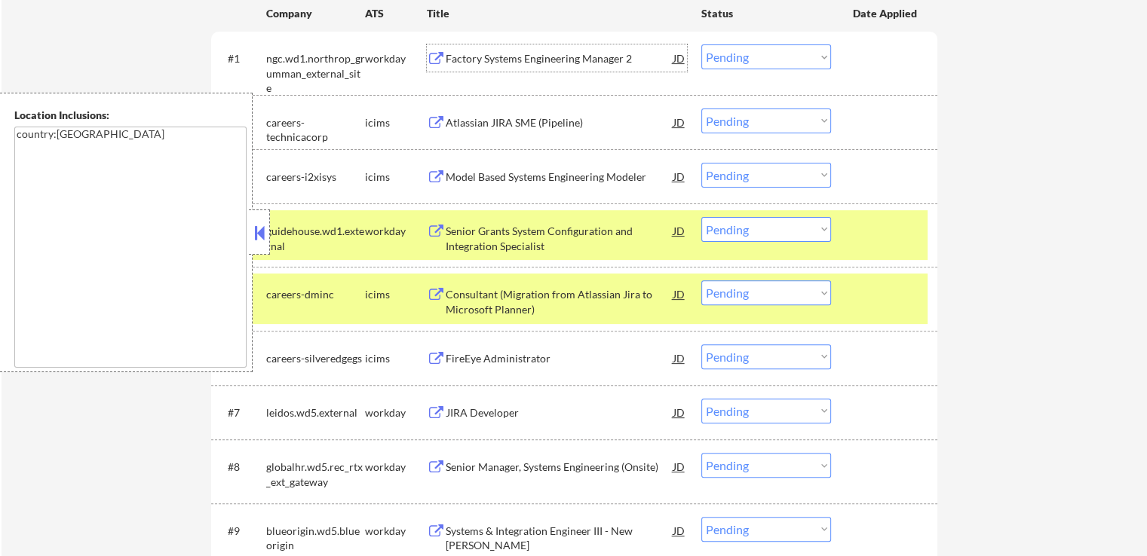
click at [504, 57] on div "Factory Systems Engineering Manager 2" at bounding box center [560, 58] width 228 height 15
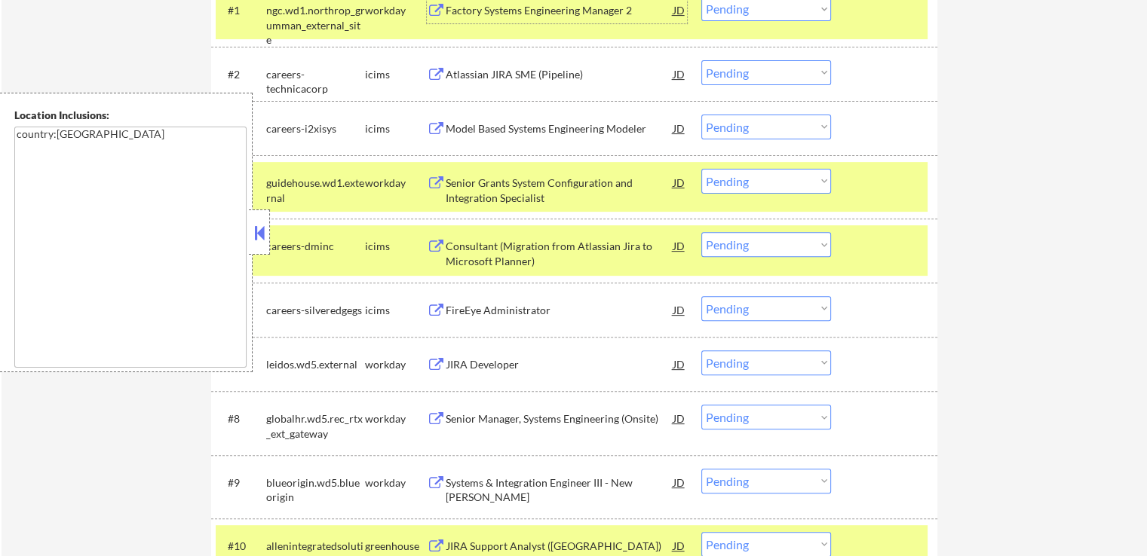
scroll to position [528, 0]
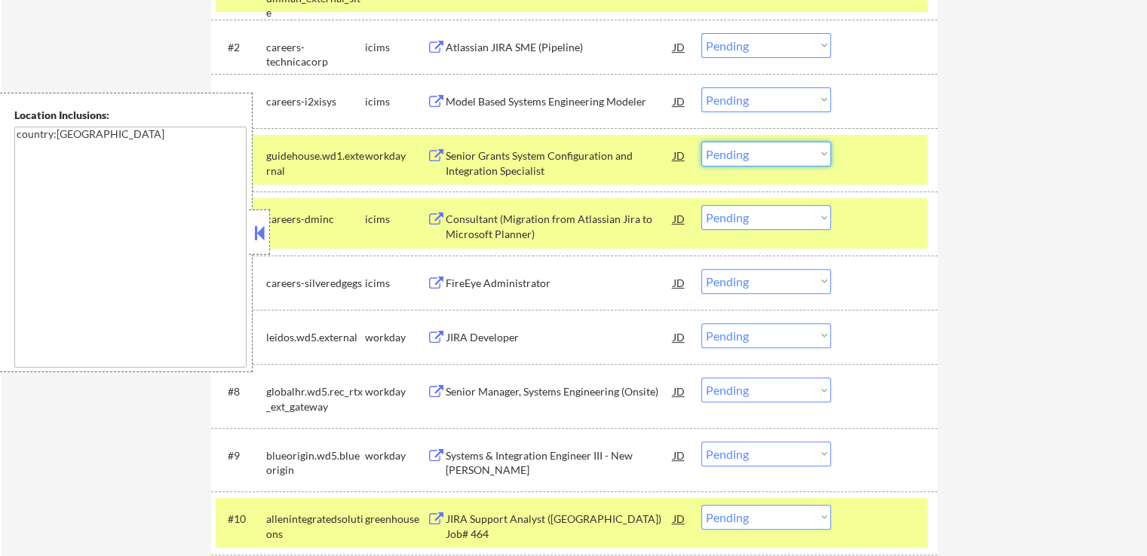
click at [776, 164] on select "Choose an option... Pending Applied Excluded (Questions) Excluded (Expired) Exc…" at bounding box center [766, 154] width 130 height 25
click at [701, 142] on select "Choose an option... Pending Applied Excluded (Questions) Excluded (Expired) Exc…" at bounding box center [766, 154] width 130 height 25
select select ""pending""
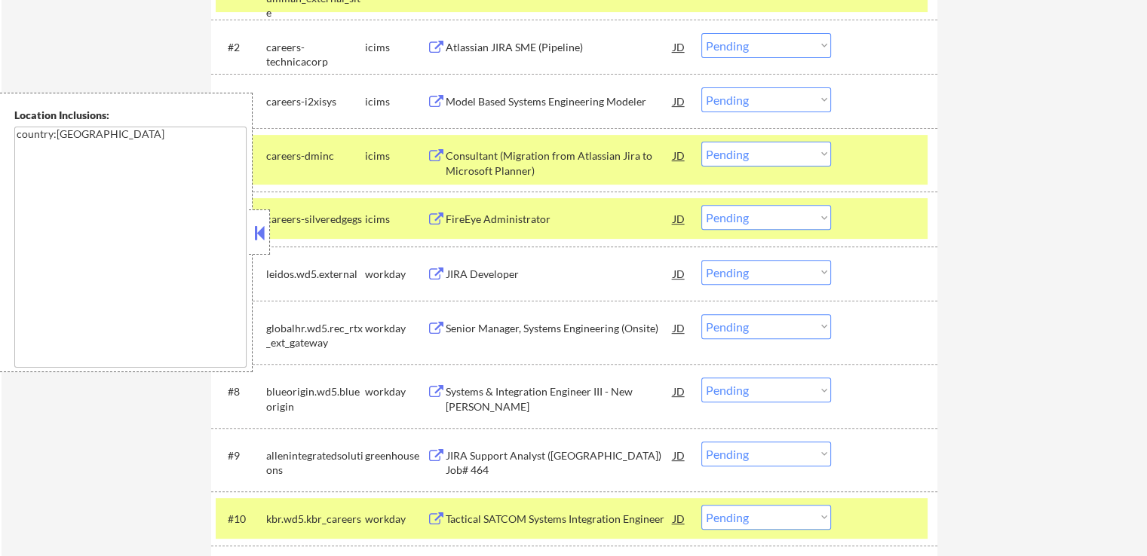
scroll to position [603, 0]
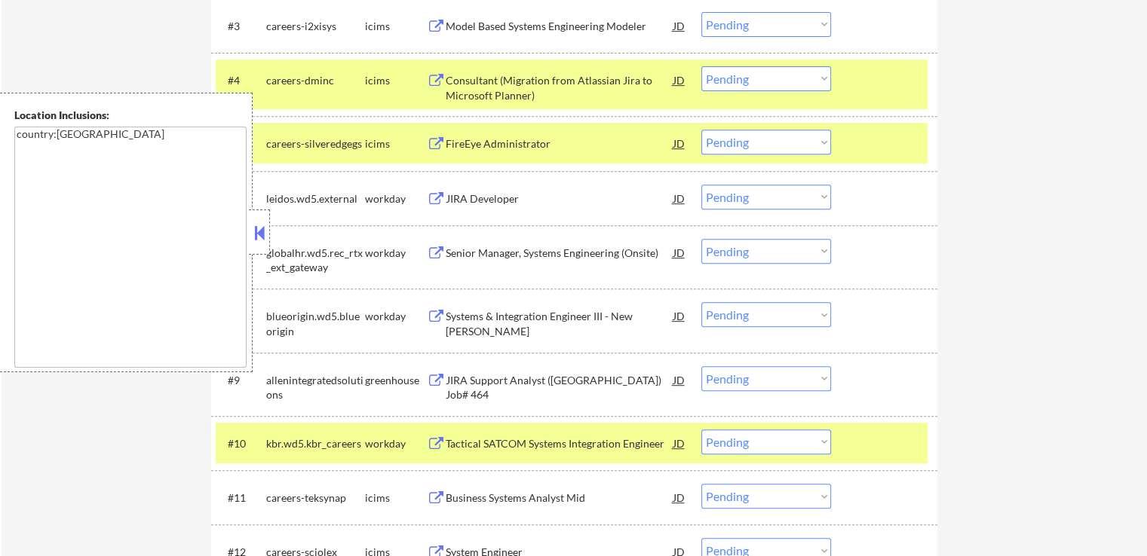
click at [469, 199] on div "JIRA Developer" at bounding box center [560, 198] width 228 height 15
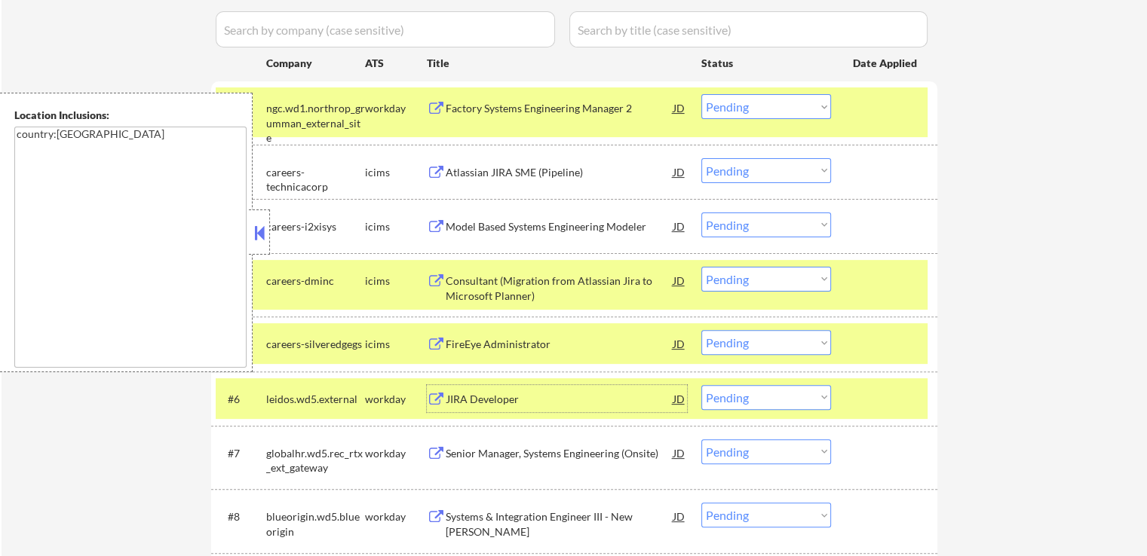
scroll to position [377, 0]
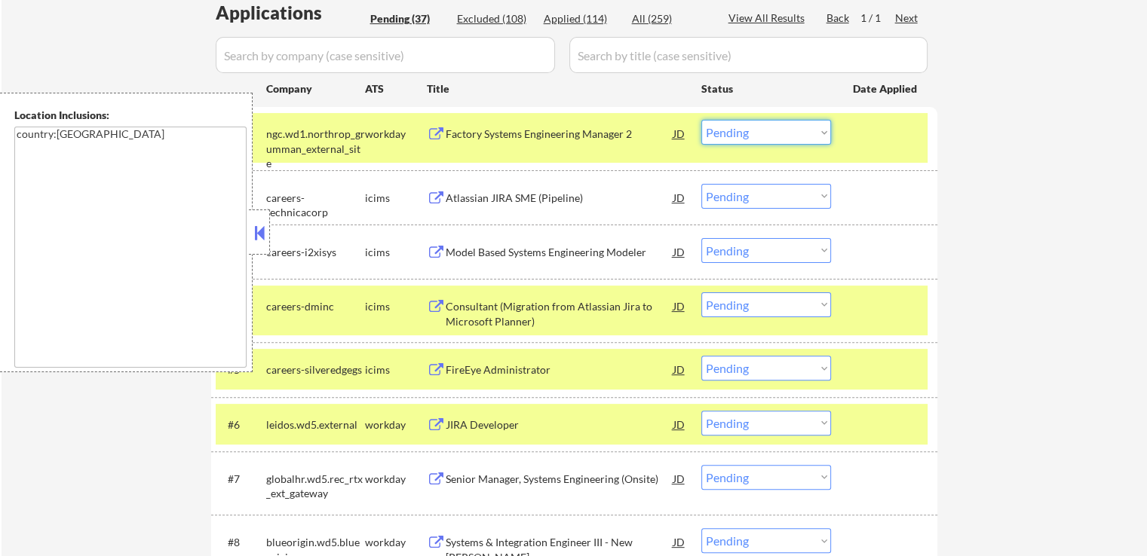
click at [751, 133] on select "Choose an option... Pending Applied Excluded (Questions) Excluded (Expired) Exc…" at bounding box center [766, 132] width 130 height 25
click at [701, 120] on select "Choose an option... Pending Applied Excluded (Questions) Excluded (Expired) Exc…" at bounding box center [766, 132] width 130 height 25
select select ""pending""
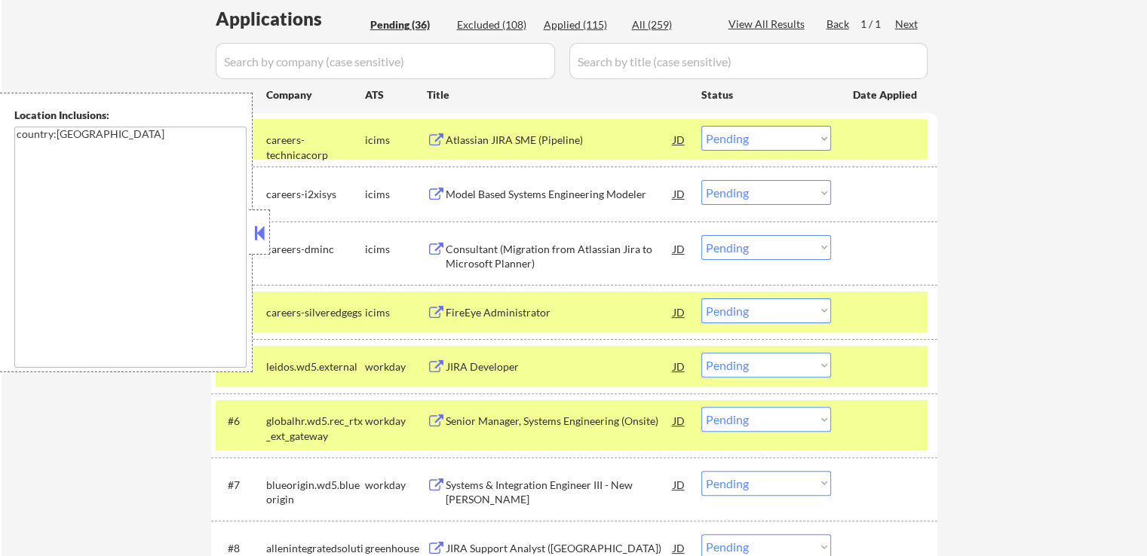
scroll to position [452, 0]
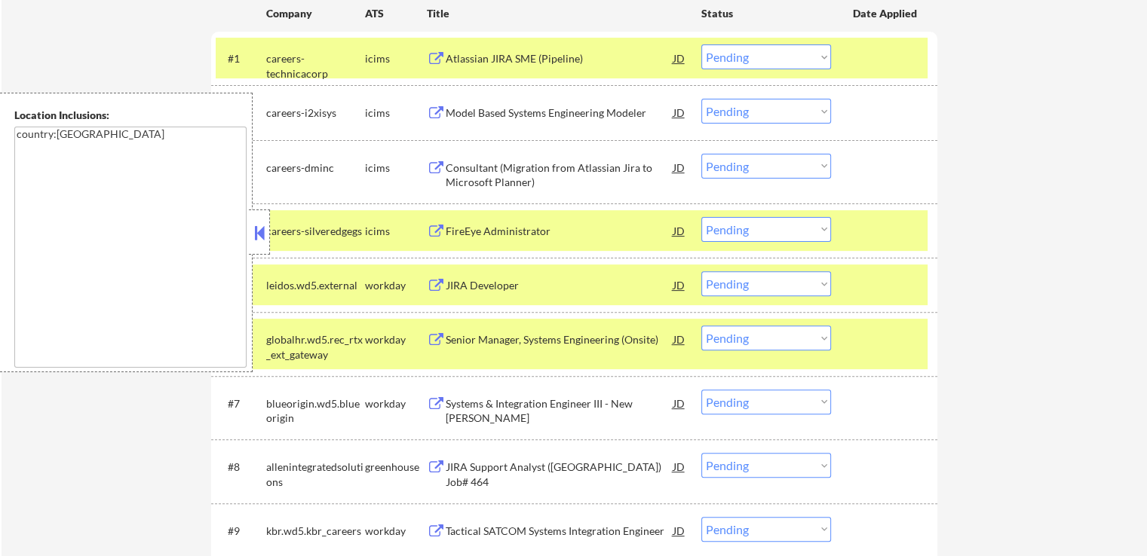
click at [268, 232] on div at bounding box center [259, 232] width 21 height 45
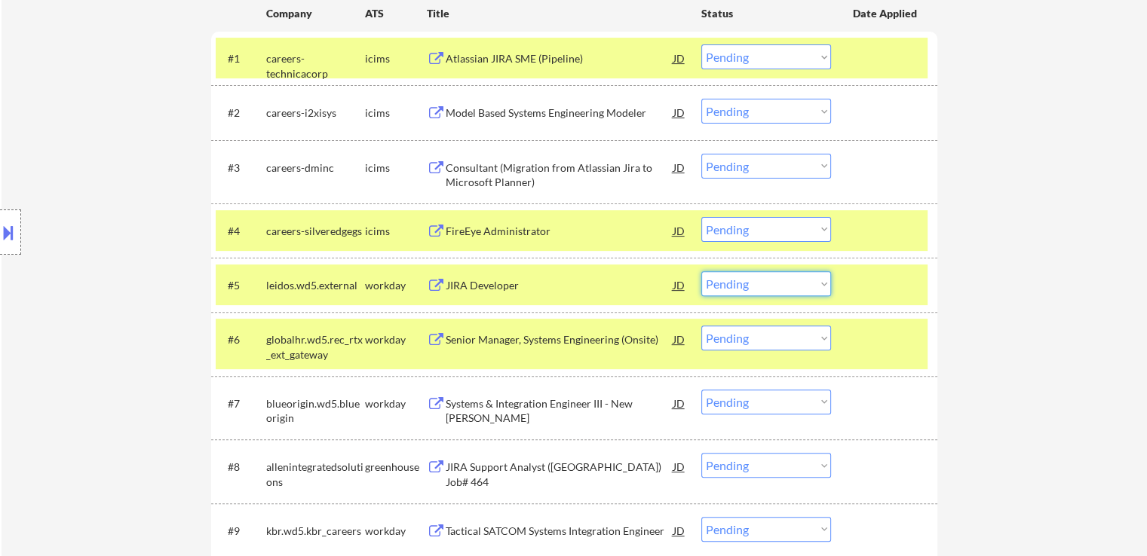
click at [752, 290] on select "Choose an option... Pending Applied Excluded (Questions) Excluded (Expired) Exc…" at bounding box center [766, 283] width 130 height 25
click at [701, 271] on select "Choose an option... Pending Applied Excluded (Questions) Excluded (Expired) Exc…" at bounding box center [766, 283] width 130 height 25
select select ""pending""
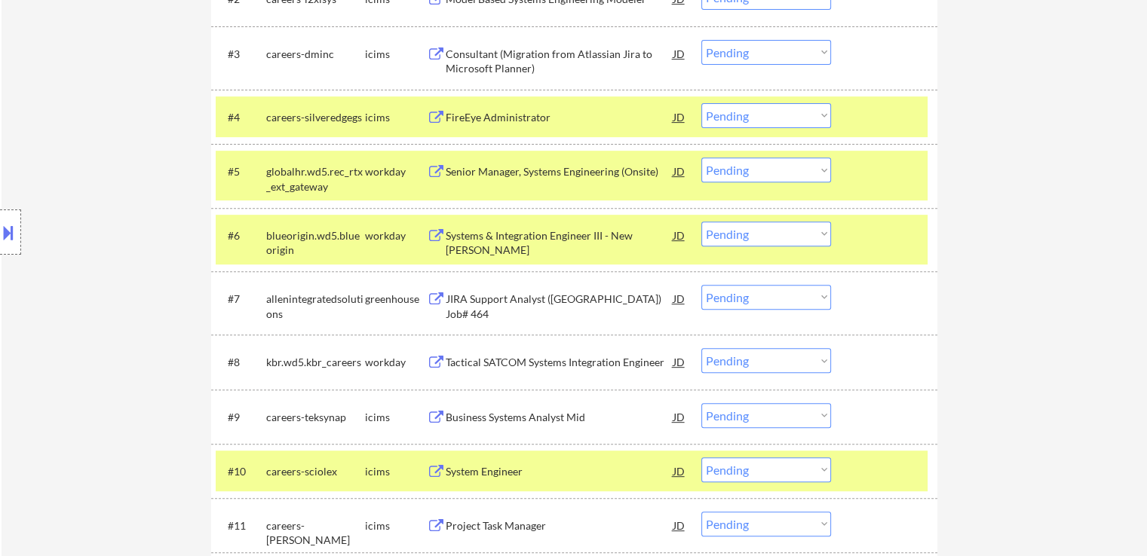
scroll to position [603, 0]
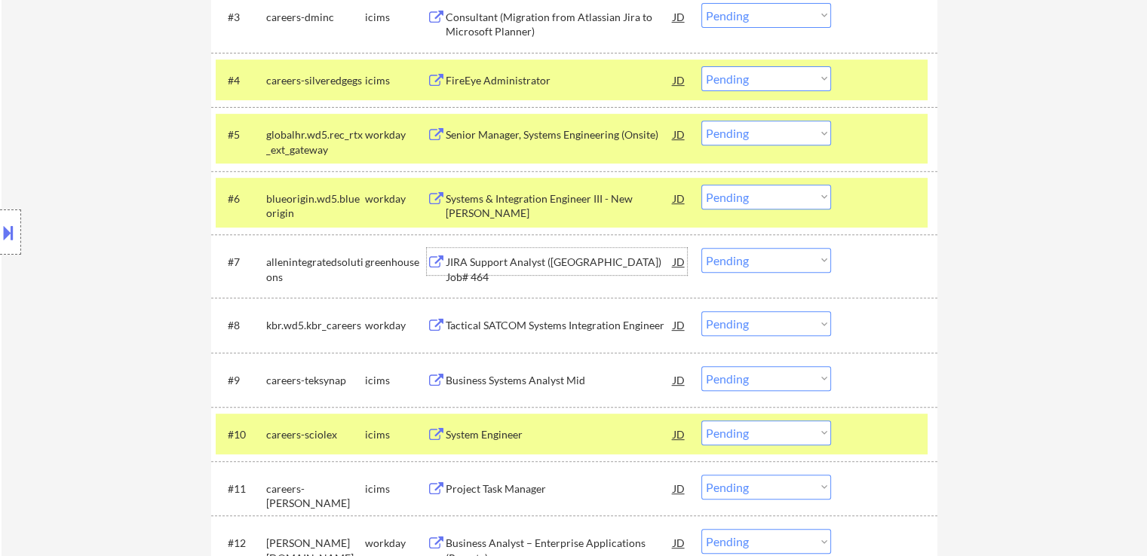
click at [474, 263] on div "JIRA Support Analyst ([GEOGRAPHIC_DATA]) Job# 464" at bounding box center [560, 269] width 228 height 29
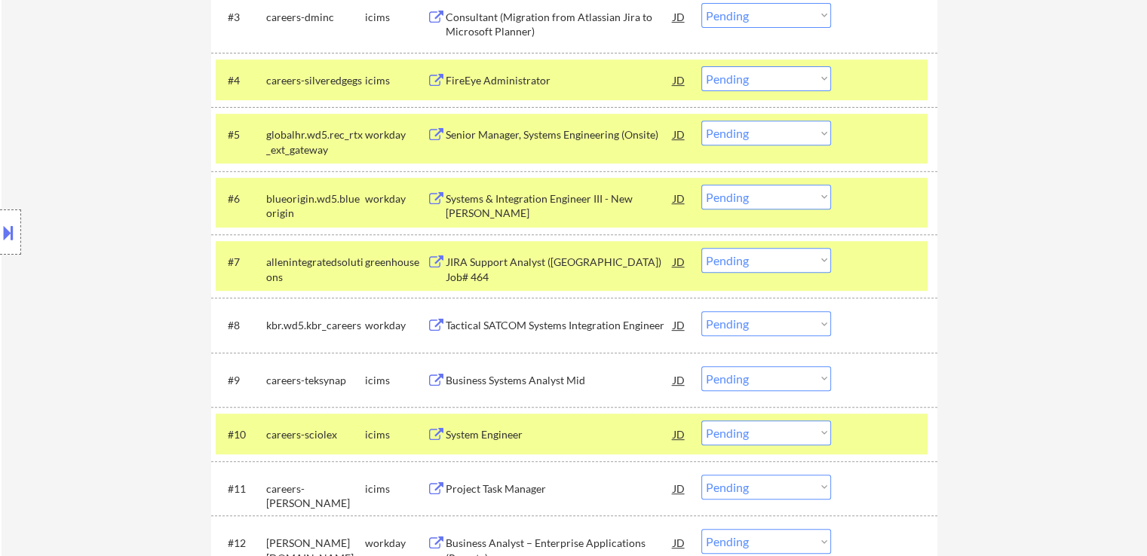
click at [471, 203] on div "Systems & Integration Engineer III - New [PERSON_NAME]" at bounding box center [560, 205] width 228 height 29
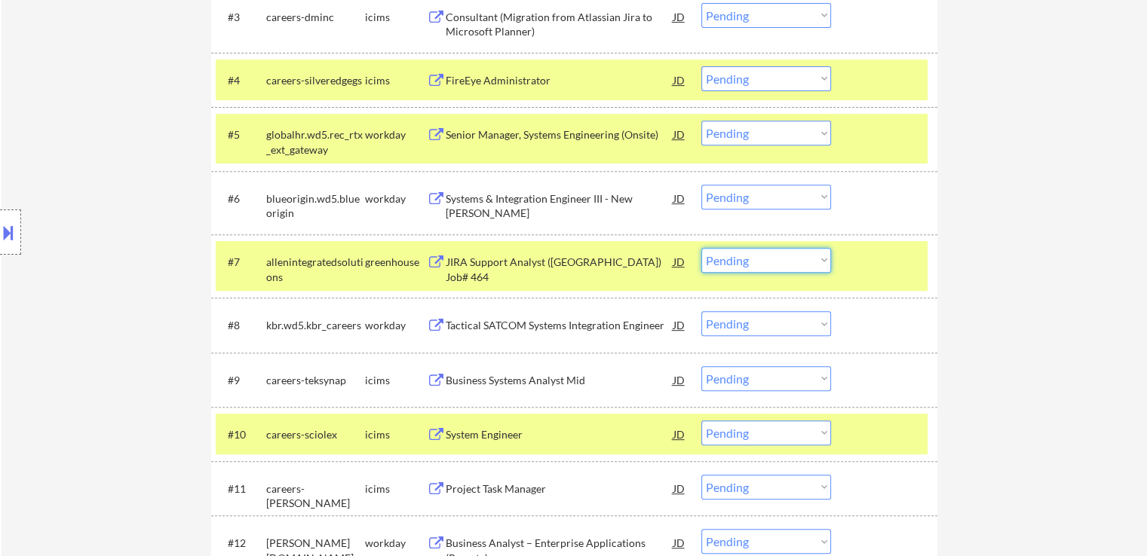
click at [761, 259] on select "Choose an option... Pending Applied Excluded (Questions) Excluded (Expired) Exc…" at bounding box center [766, 260] width 130 height 25
click at [701, 248] on select "Choose an option... Pending Applied Excluded (Questions) Excluded (Expired) Exc…" at bounding box center [766, 260] width 130 height 25
select select ""pending""
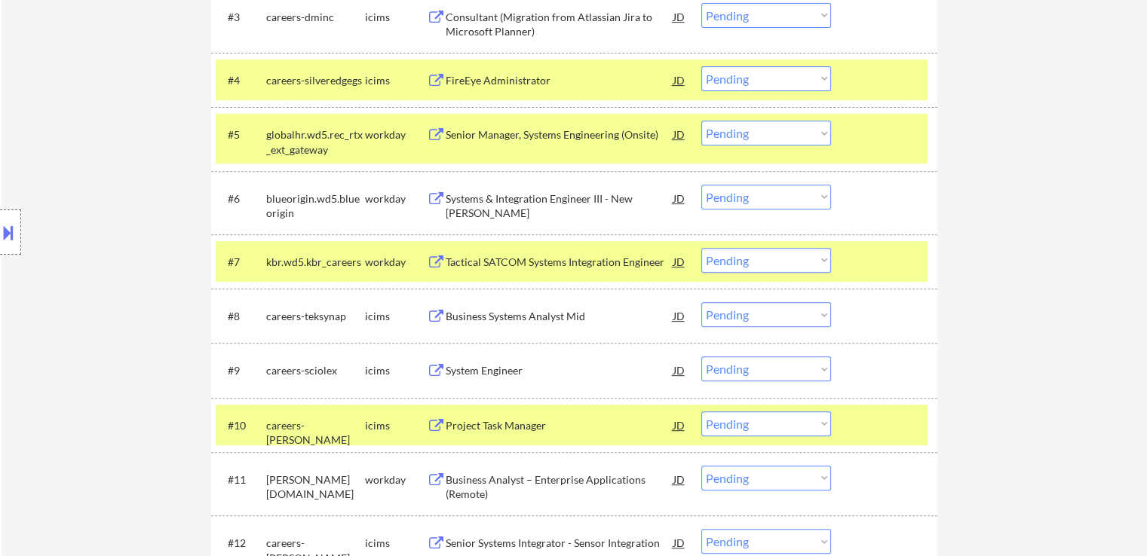
click at [493, 126] on div "Senior Manager, Systems Engineering (Onsite)" at bounding box center [560, 134] width 228 height 27
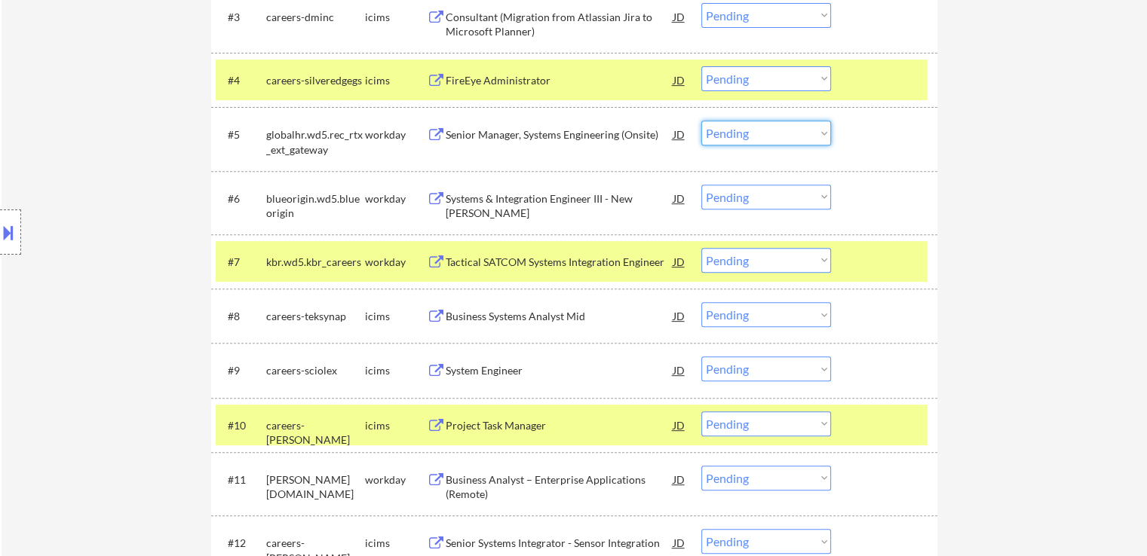
click at [750, 130] on select "Choose an option... Pending Applied Excluded (Questions) Excluded (Expired) Exc…" at bounding box center [766, 133] width 130 height 25
click at [701, 121] on select "Choose an option... Pending Applied Excluded (Questions) Excluded (Expired) Exc…" at bounding box center [766, 133] width 130 height 25
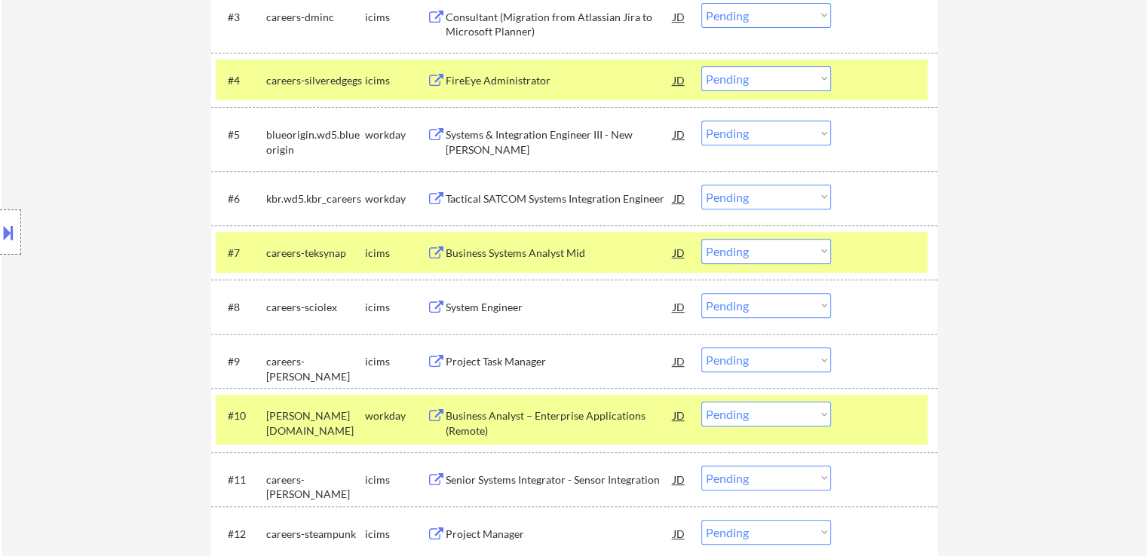
click at [482, 137] on div "Systems & Integration Engineer III - New [PERSON_NAME]" at bounding box center [560, 141] width 228 height 29
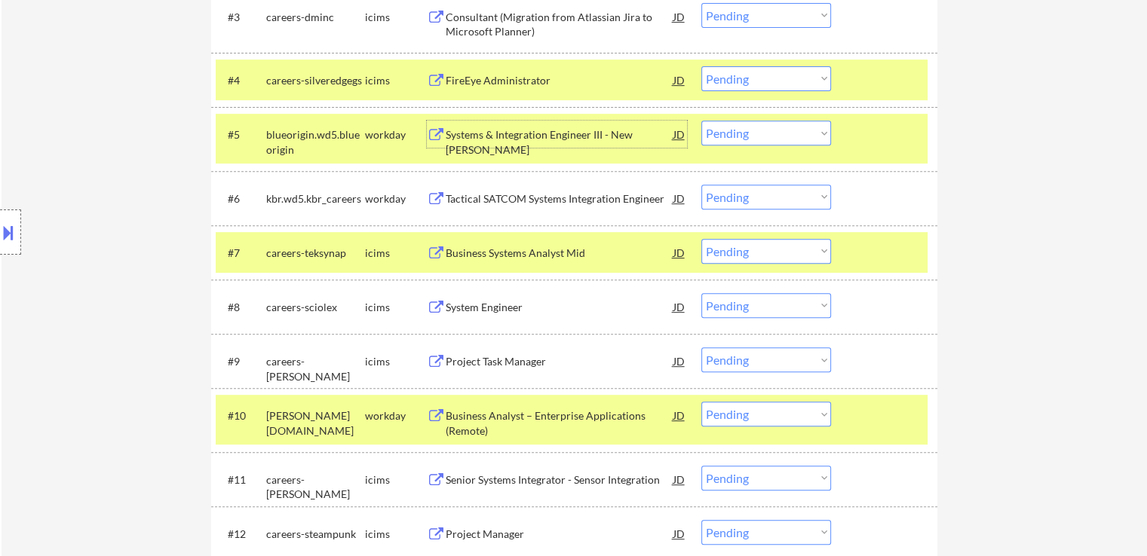
click at [723, 131] on select "Choose an option... Pending Applied Excluded (Questions) Excluded (Expired) Exc…" at bounding box center [766, 133] width 130 height 25
click at [701, 121] on select "Choose an option... Pending Applied Excluded (Questions) Excluded (Expired) Exc…" at bounding box center [766, 133] width 130 height 25
select select ""pending""
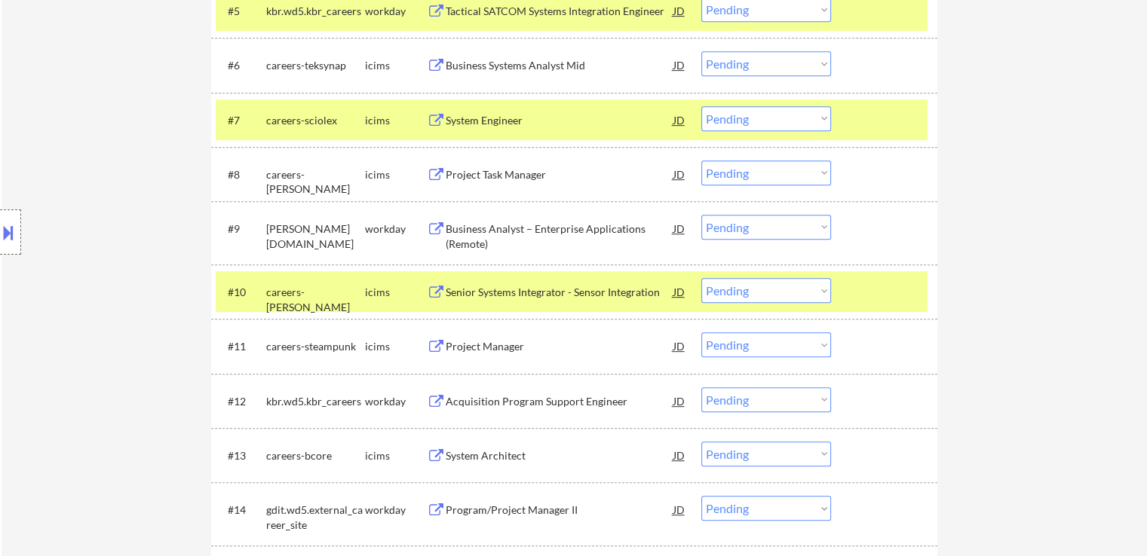
scroll to position [754, 0]
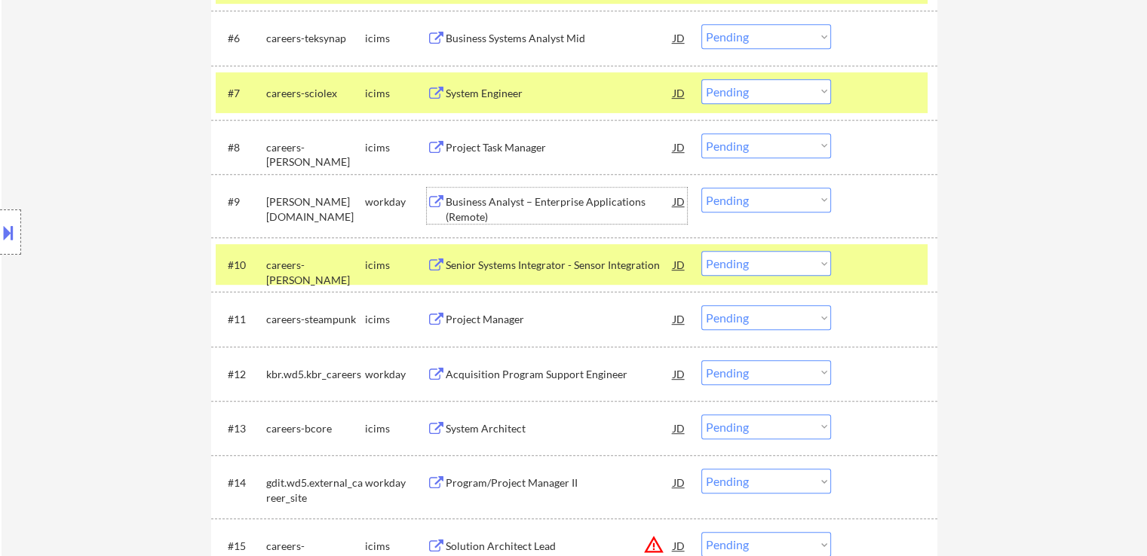
click at [471, 206] on div "Business Analyst – Enterprise Applications (Remote)" at bounding box center [560, 209] width 228 height 29
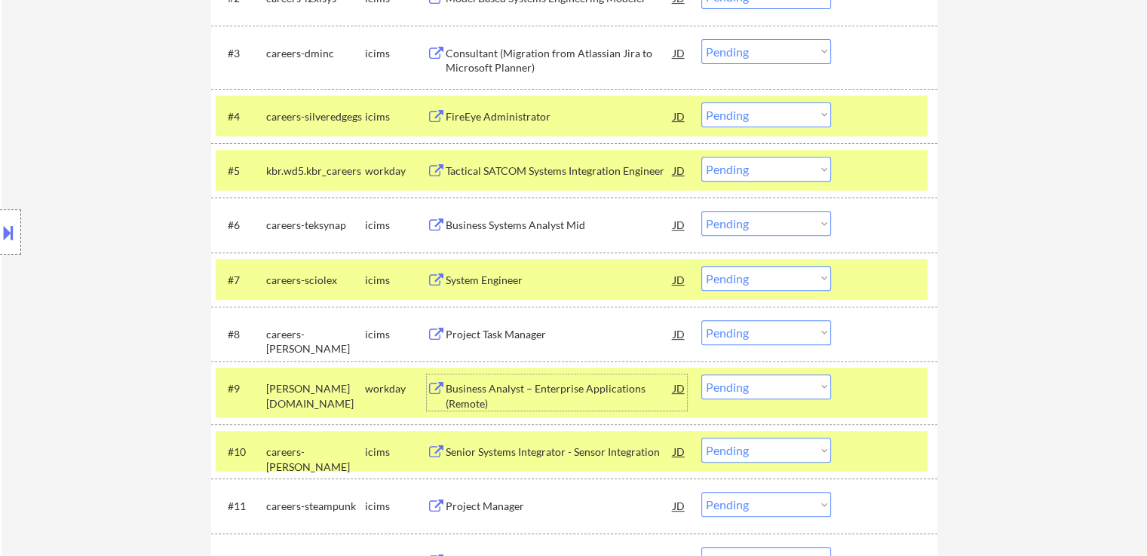
scroll to position [603, 0]
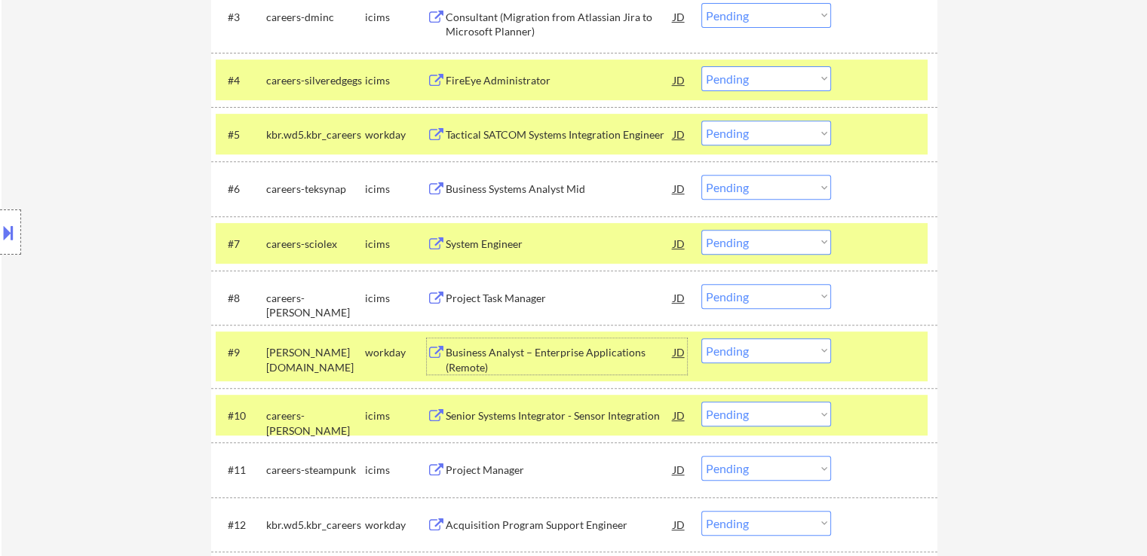
click at [763, 342] on select "Choose an option... Pending Applied Excluded (Questions) Excluded (Expired) Exc…" at bounding box center [766, 351] width 130 height 25
click at [701, 339] on select "Choose an option... Pending Applied Excluded (Questions) Excluded (Expired) Exc…" at bounding box center [766, 351] width 130 height 25
select select ""pending""
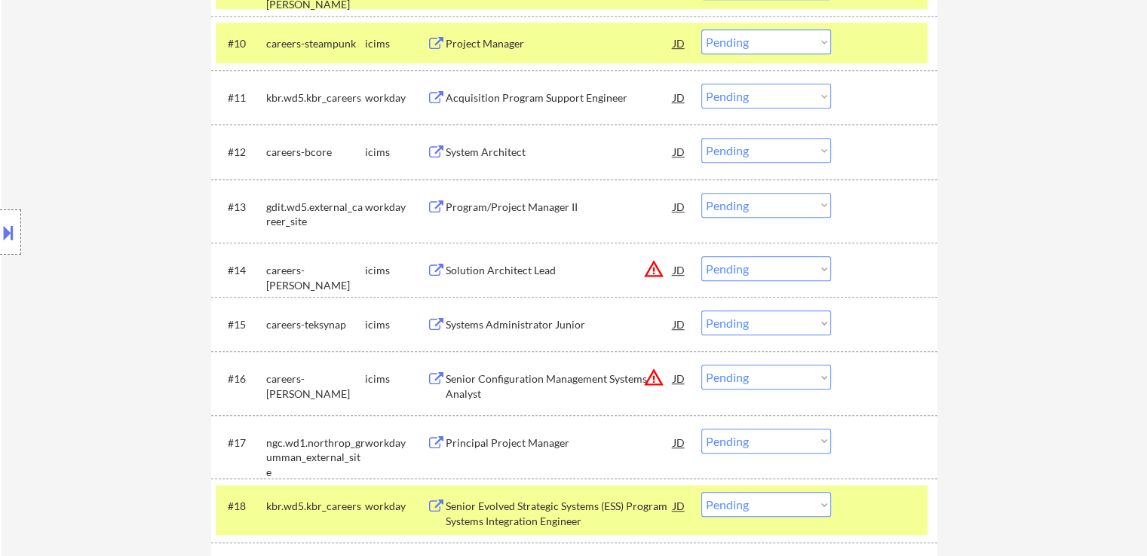
scroll to position [1055, 0]
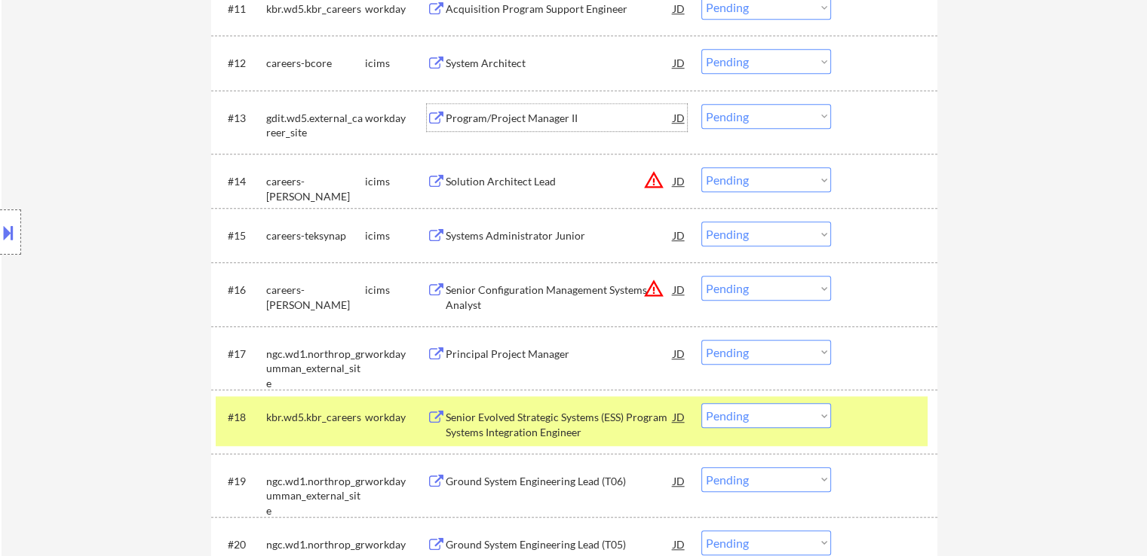
click at [478, 112] on div "Program/Project Manager II" at bounding box center [560, 118] width 228 height 15
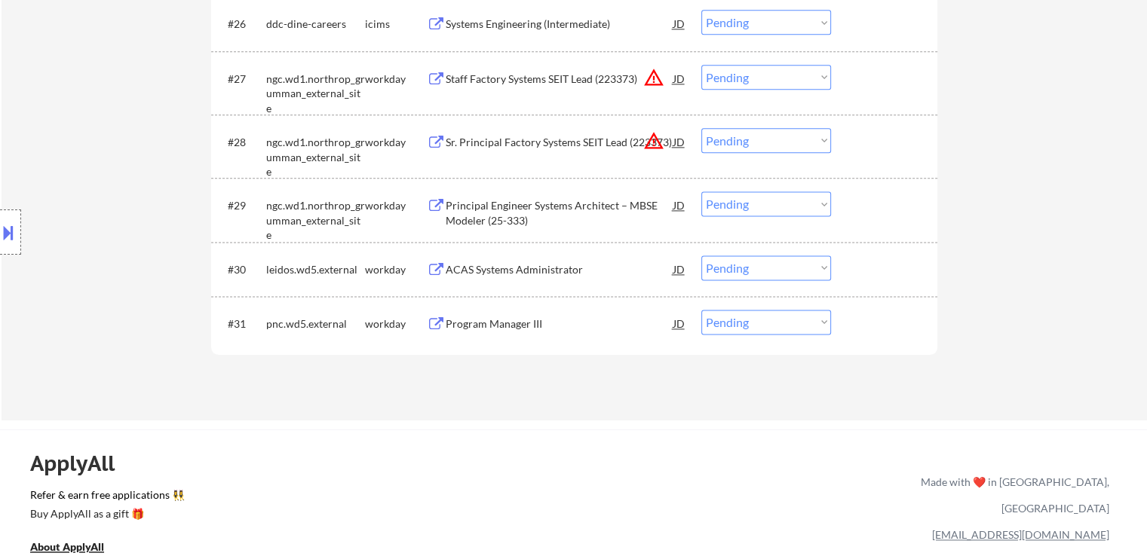
scroll to position [1960, 0]
click at [475, 274] on div "ACAS Systems Administrator" at bounding box center [560, 267] width 228 height 15
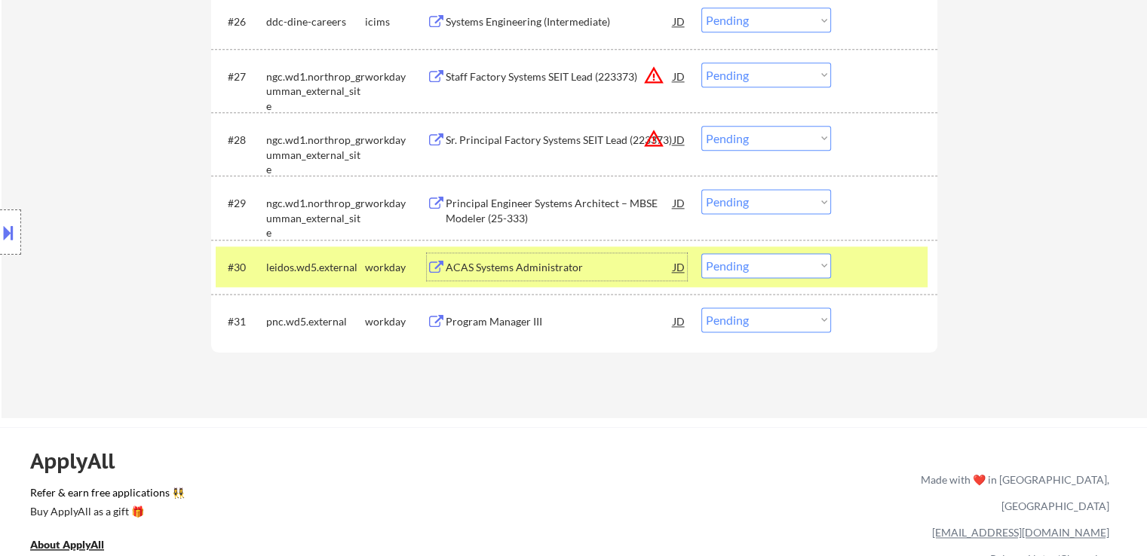
click at [749, 274] on select "Choose an option... Pending Applied Excluded (Questions) Excluded (Expired) Exc…" at bounding box center [766, 265] width 130 height 25
click at [701, 253] on select "Choose an option... Pending Applied Excluded (Questions) Excluded (Expired) Exc…" at bounding box center [766, 265] width 130 height 25
select select ""pending""
